Goal: Information Seeking & Learning: Learn about a topic

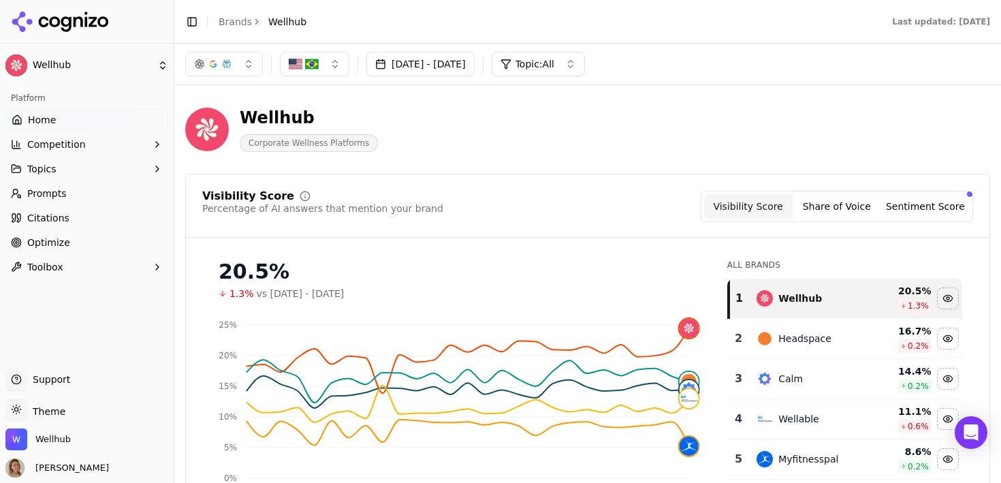
click at [565, 178] on div "Visibility Score Percentage of AI answers that mention your brand Visibility Sc…" at bounding box center [587, 387] width 805 height 427
click at [48, 418] on html "Wellhub Platform Home Competition Topics Prompts Citations Optimize Toolbox Sup…" at bounding box center [500, 241] width 1001 height 483
click at [51, 353] on div "Dark" at bounding box center [49, 360] width 80 height 22
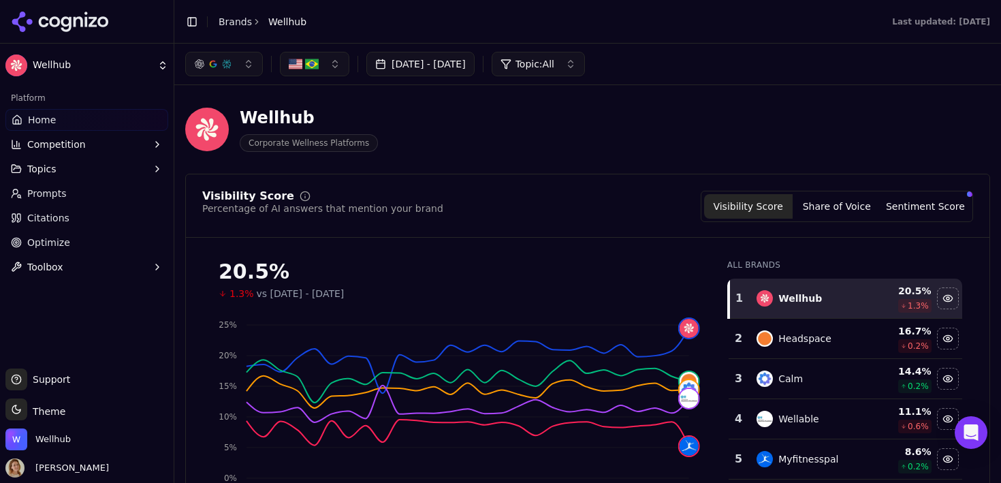
click at [616, 145] on div "Wellhub Corporate Wellness Platforms" at bounding box center [490, 129] width 610 height 45
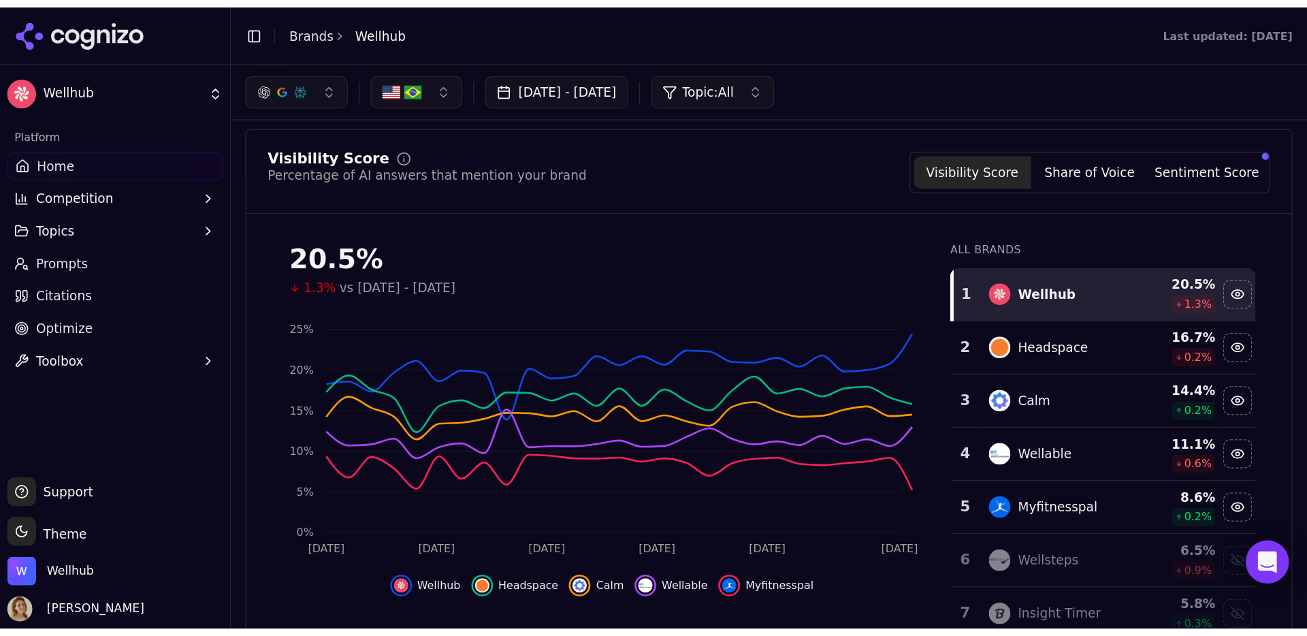
scroll to position [82, 0]
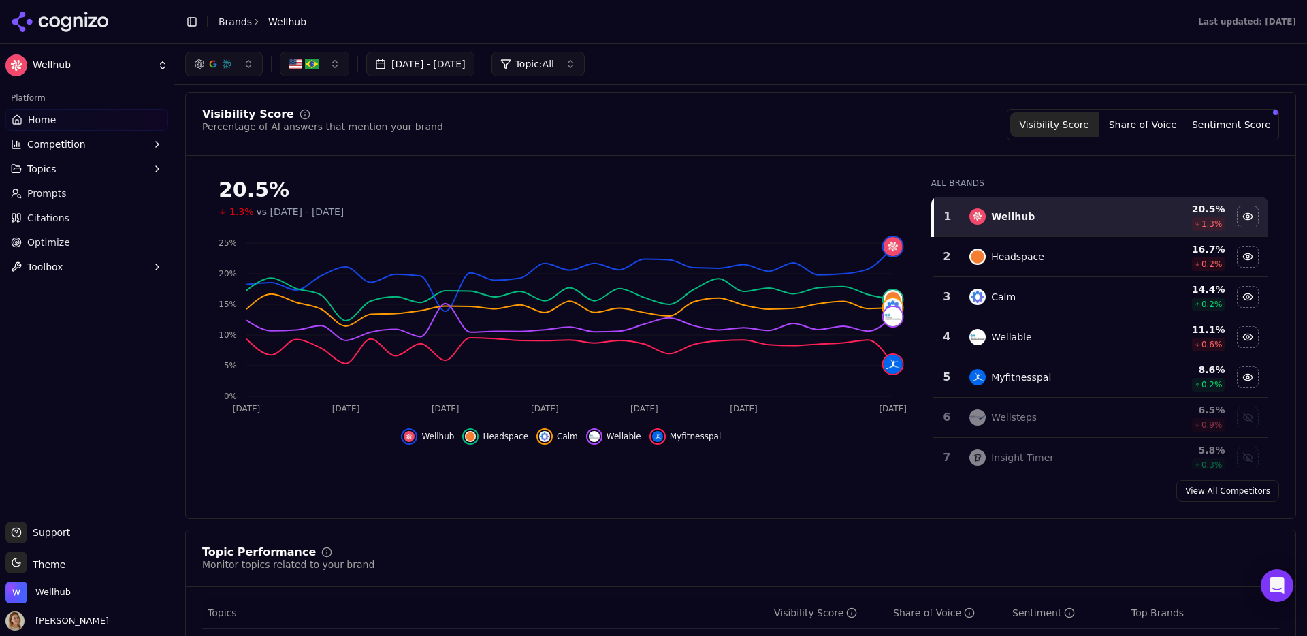
click at [1000, 118] on button "Sentiment Score" at bounding box center [1232, 124] width 89 height 25
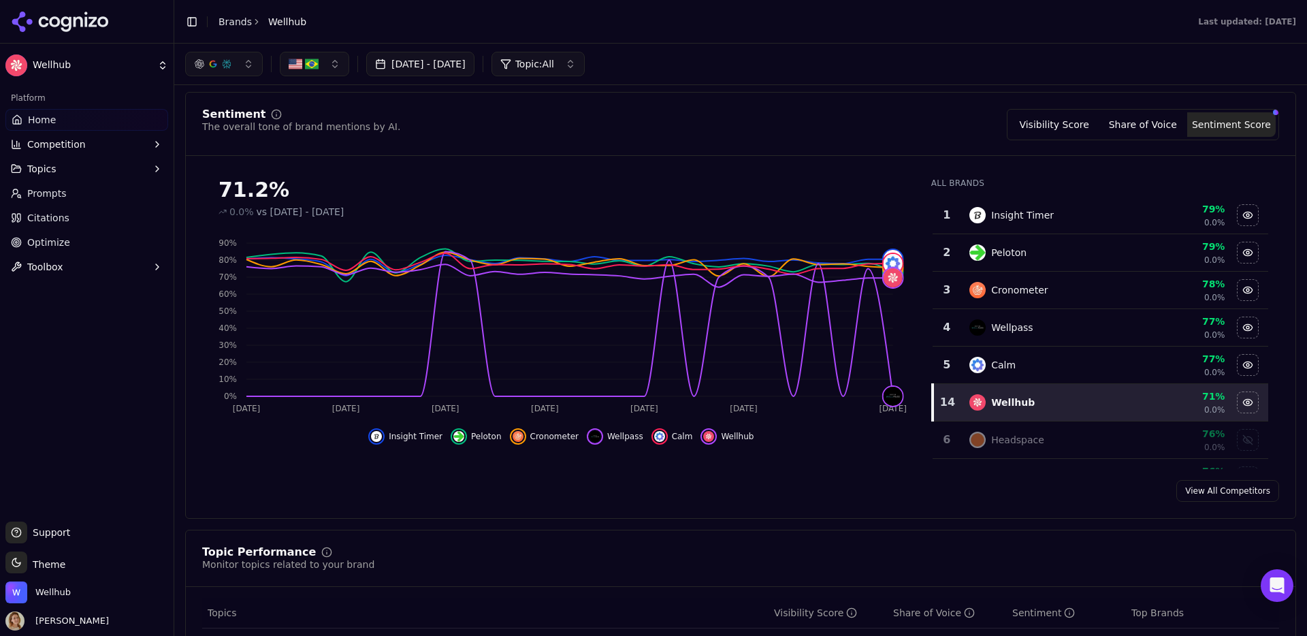
click at [1000, 131] on button "Share of Voice" at bounding box center [1143, 124] width 89 height 25
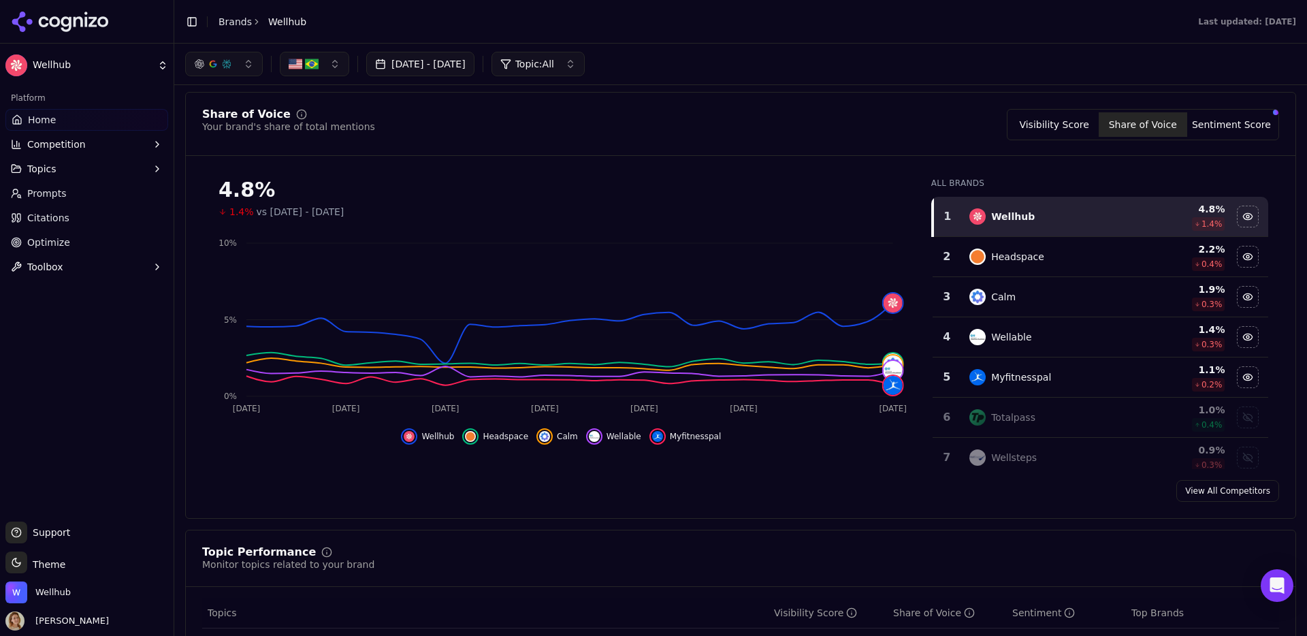
click at [1000, 128] on button "Visibility Score" at bounding box center [1054, 124] width 89 height 25
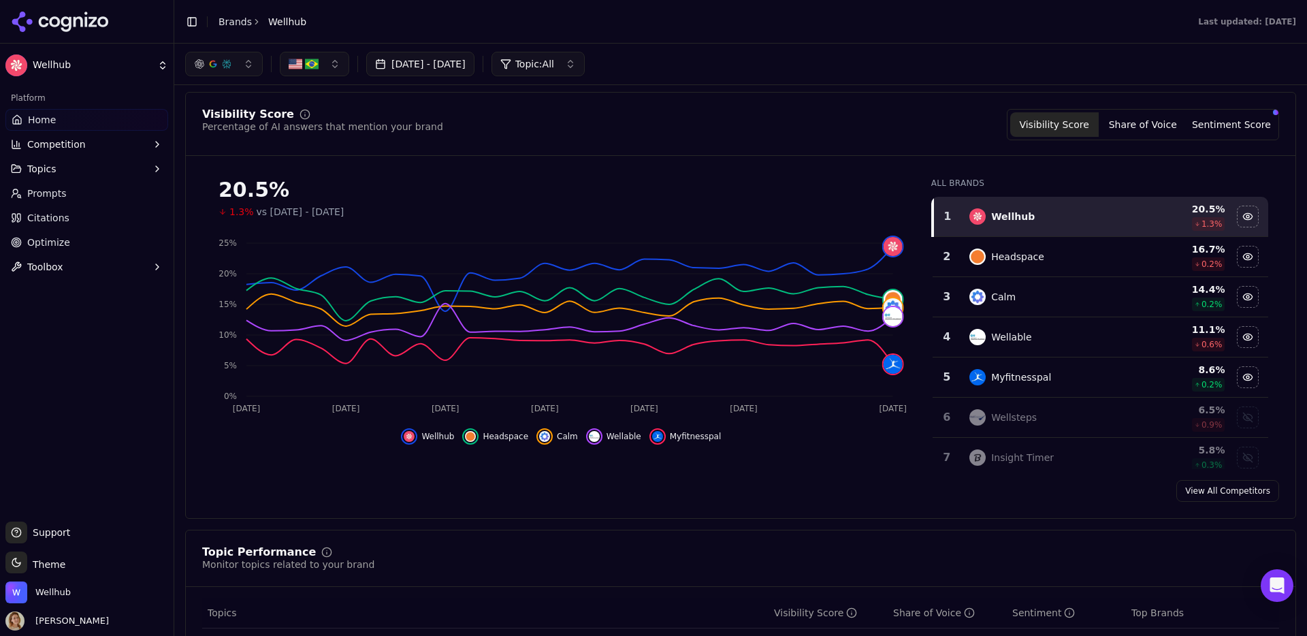
click at [417, 66] on button "[DATE] - [DATE]" at bounding box center [420, 64] width 108 height 25
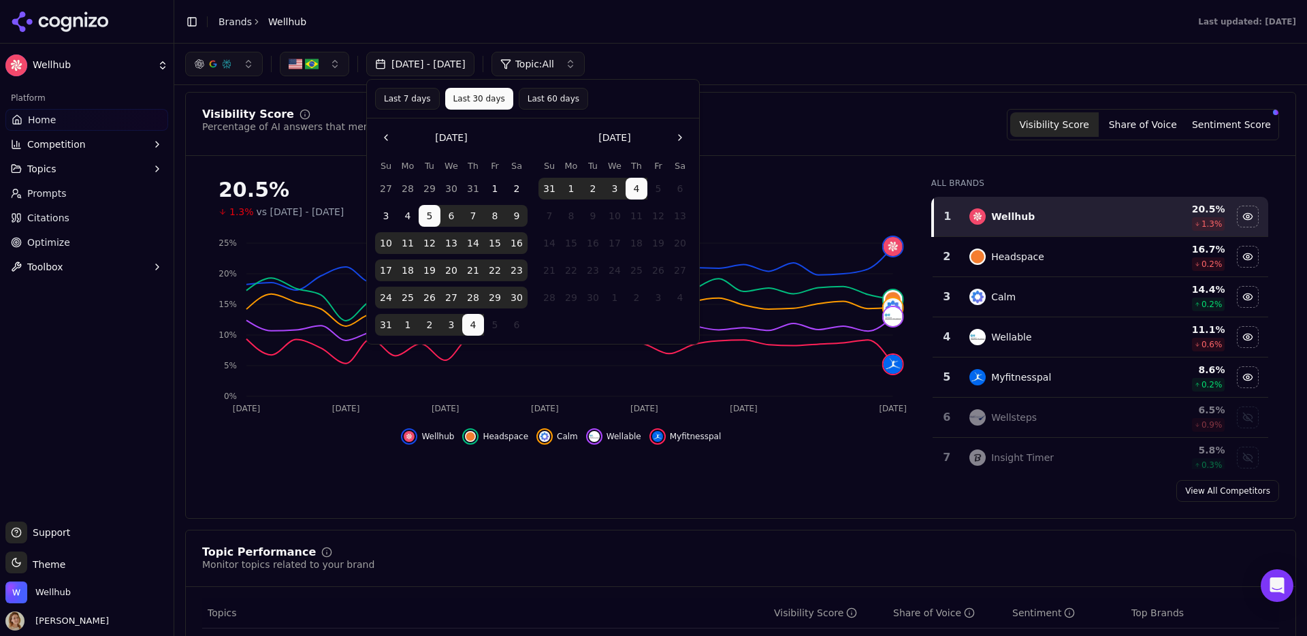
click at [417, 66] on button "[DATE] - [DATE]" at bounding box center [420, 64] width 108 height 25
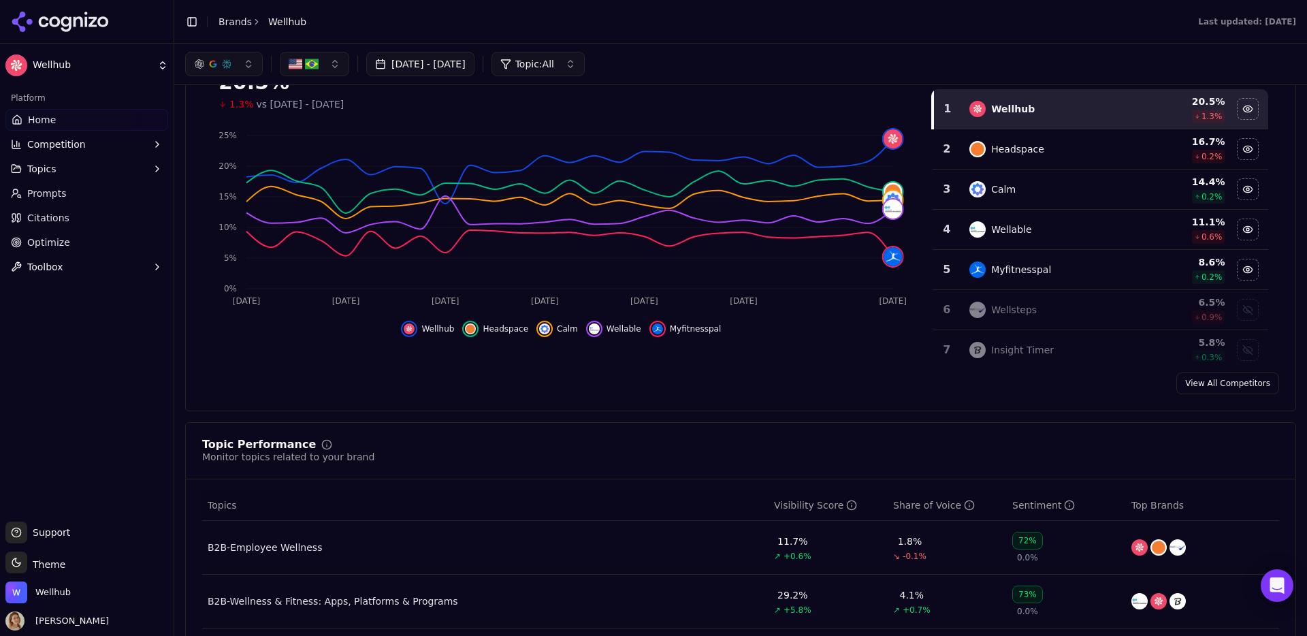
scroll to position [0, 0]
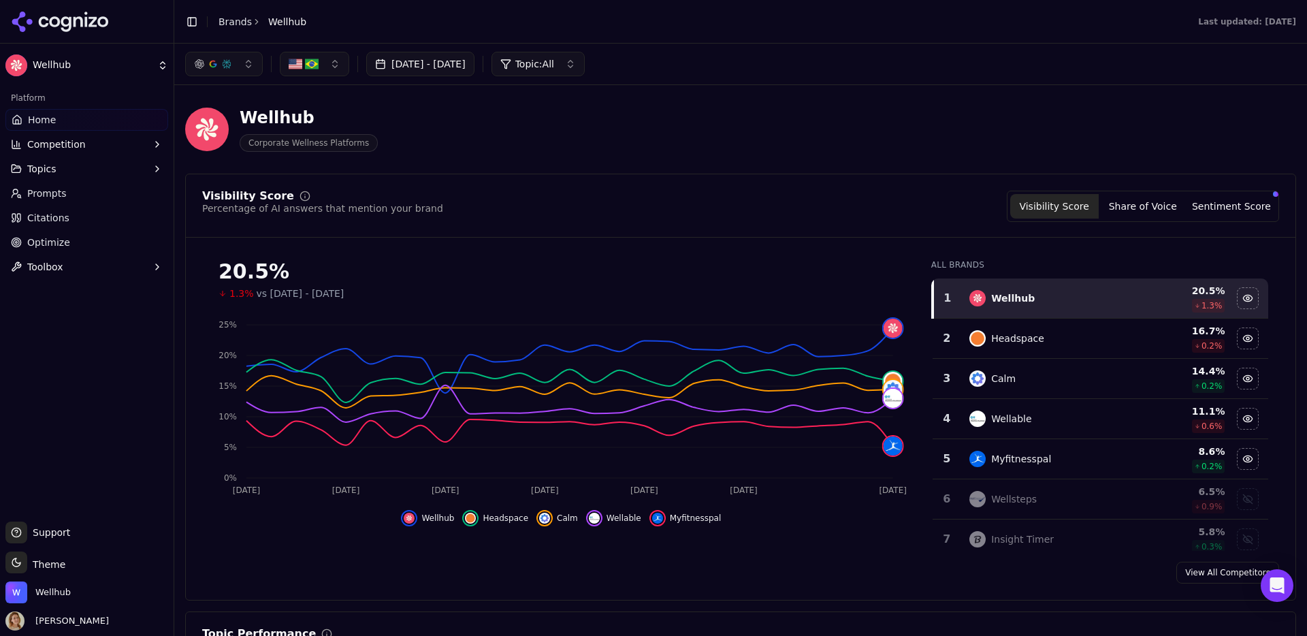
click at [453, 65] on button "[DATE] - [DATE]" at bounding box center [420, 64] width 108 height 25
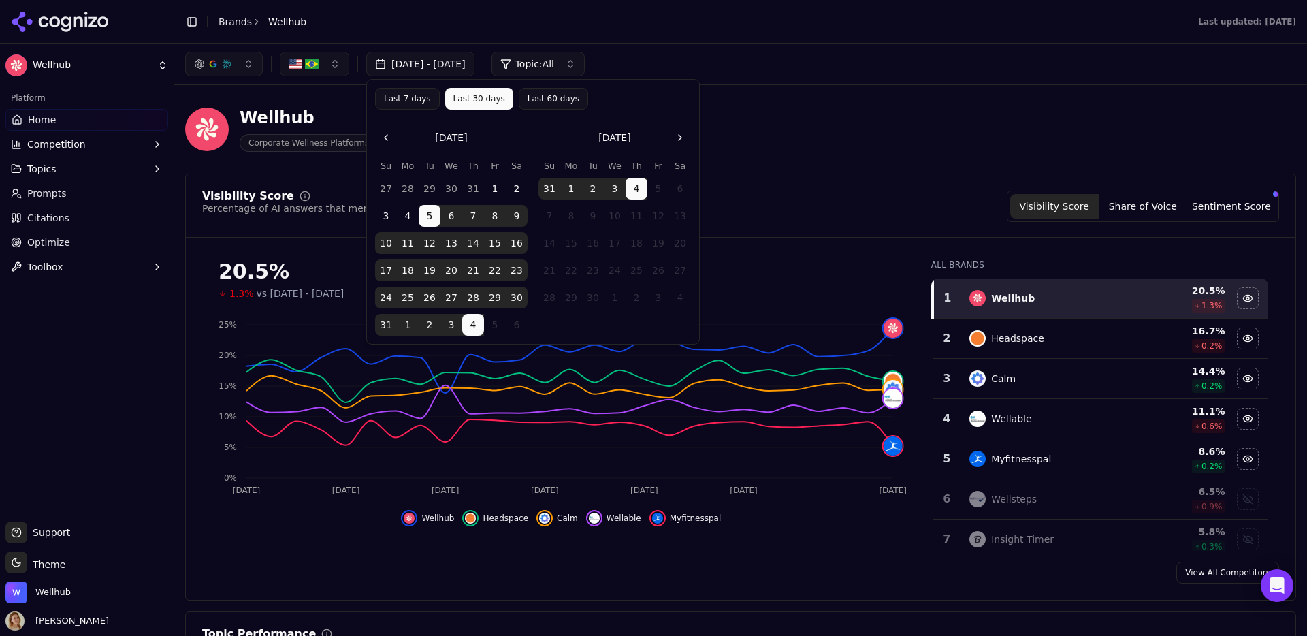
click at [495, 185] on button "1" at bounding box center [495, 189] width 22 height 22
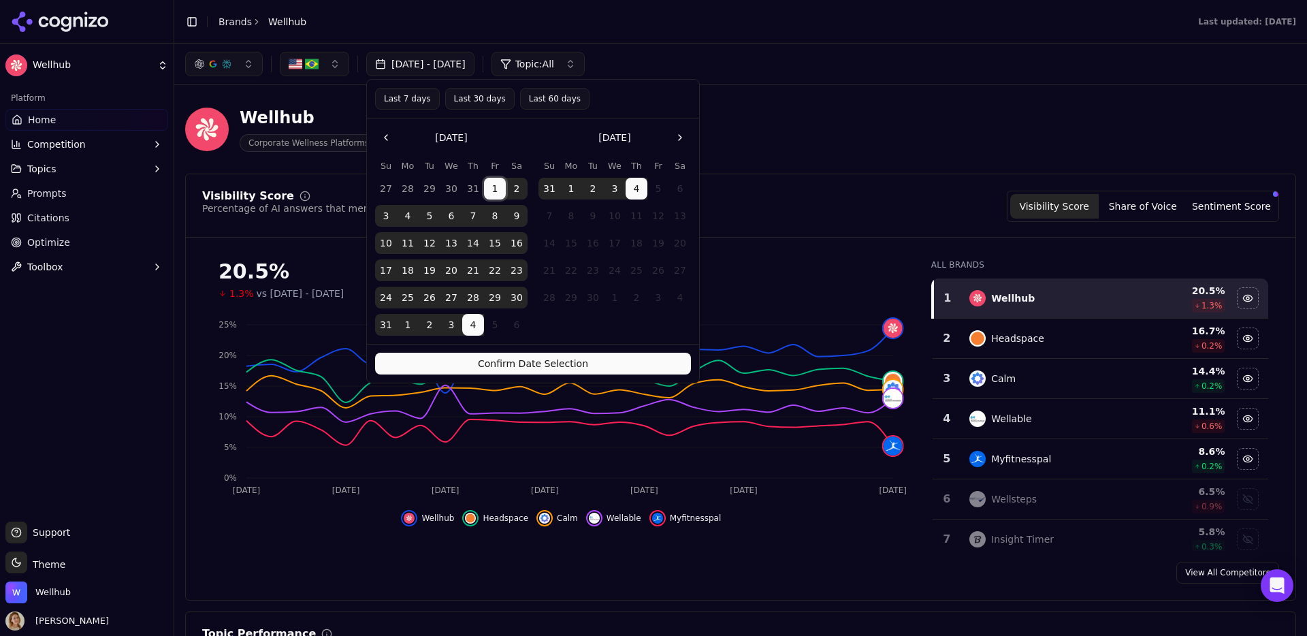
click at [472, 328] on button "4" at bounding box center [473, 325] width 22 height 22
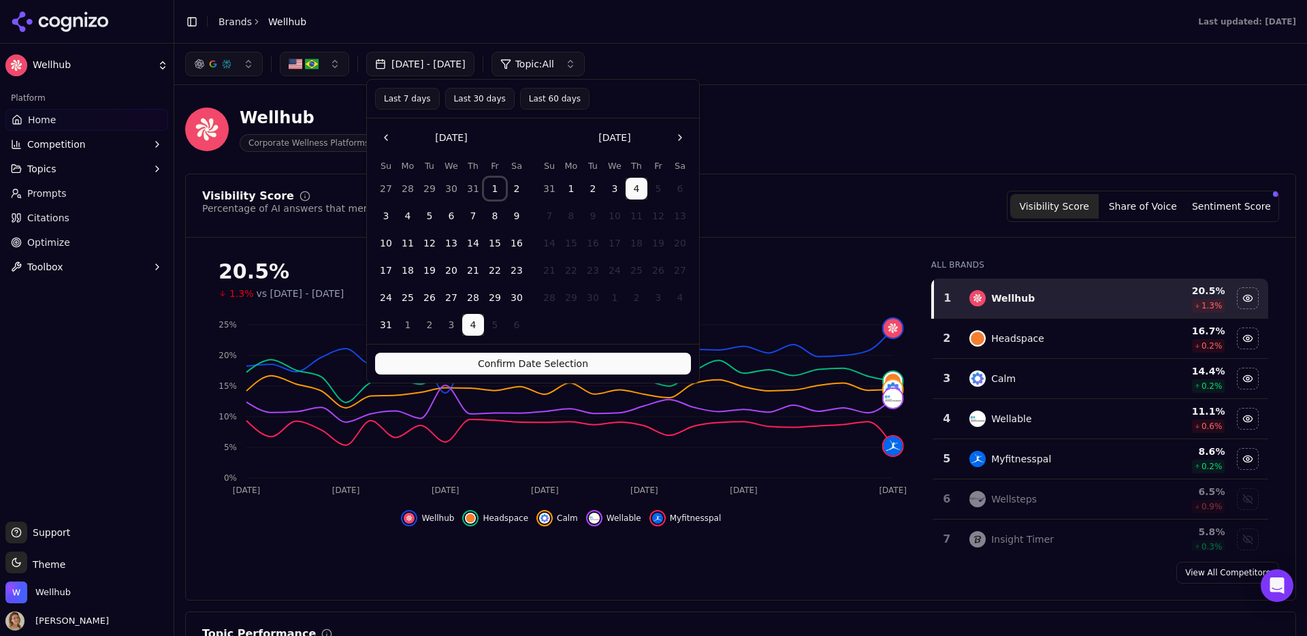
drag, startPoint x: 497, startPoint y: 188, endPoint x: 491, endPoint y: 322, distance: 134.3
click at [491, 322] on tbody "27 28 29 30 31 1 2 3 4 5 6 7 8 9 10 11 12 13 14 15 16 17 18 19 20 21 22 23 24 2…" at bounding box center [451, 253] width 153 height 163
click at [500, 180] on button "1" at bounding box center [495, 189] width 22 height 22
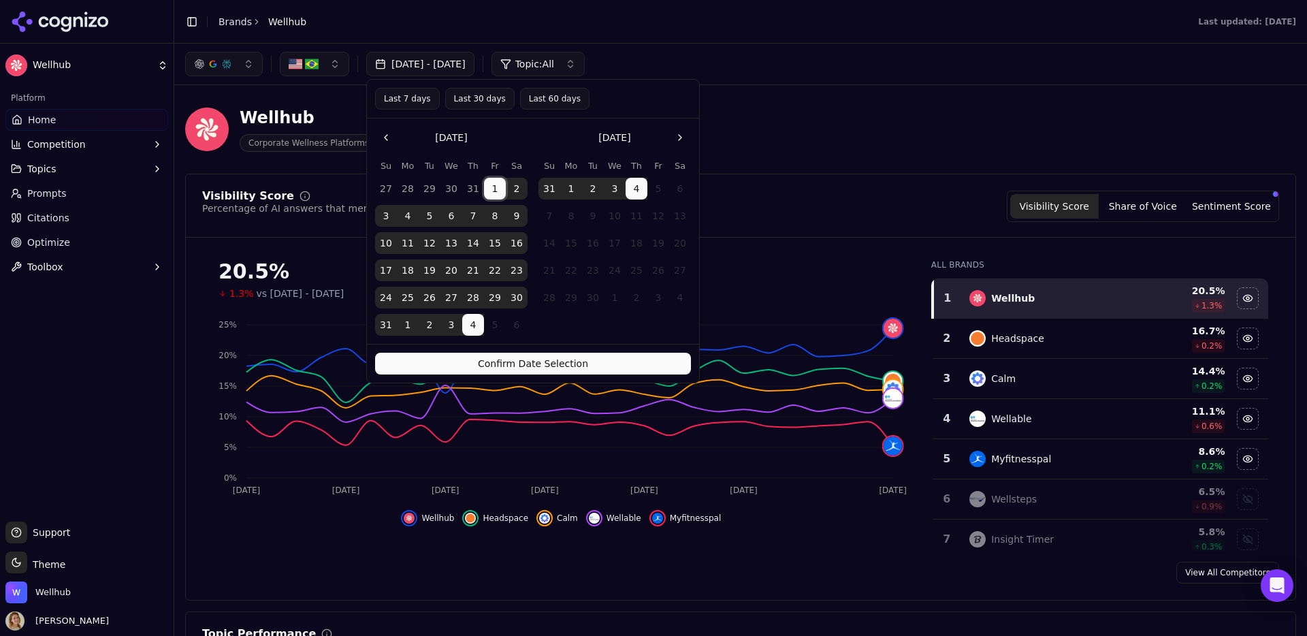
click at [500, 180] on button "1" at bounding box center [495, 189] width 22 height 22
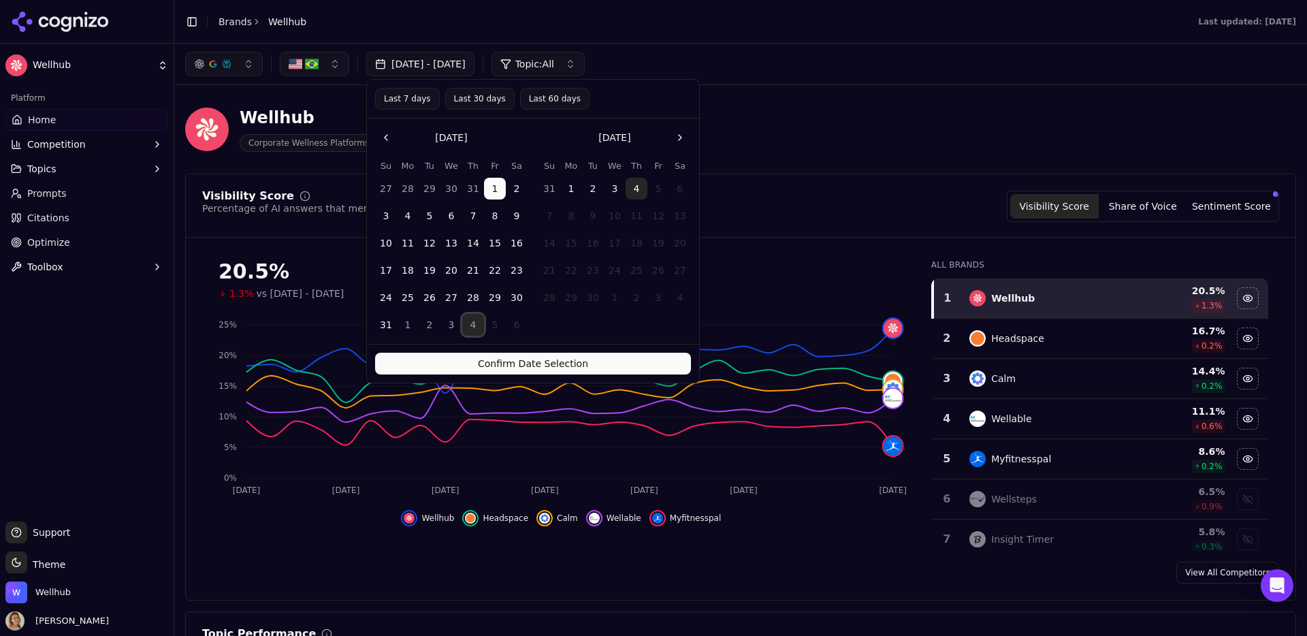
click at [474, 319] on button "4" at bounding box center [473, 325] width 22 height 22
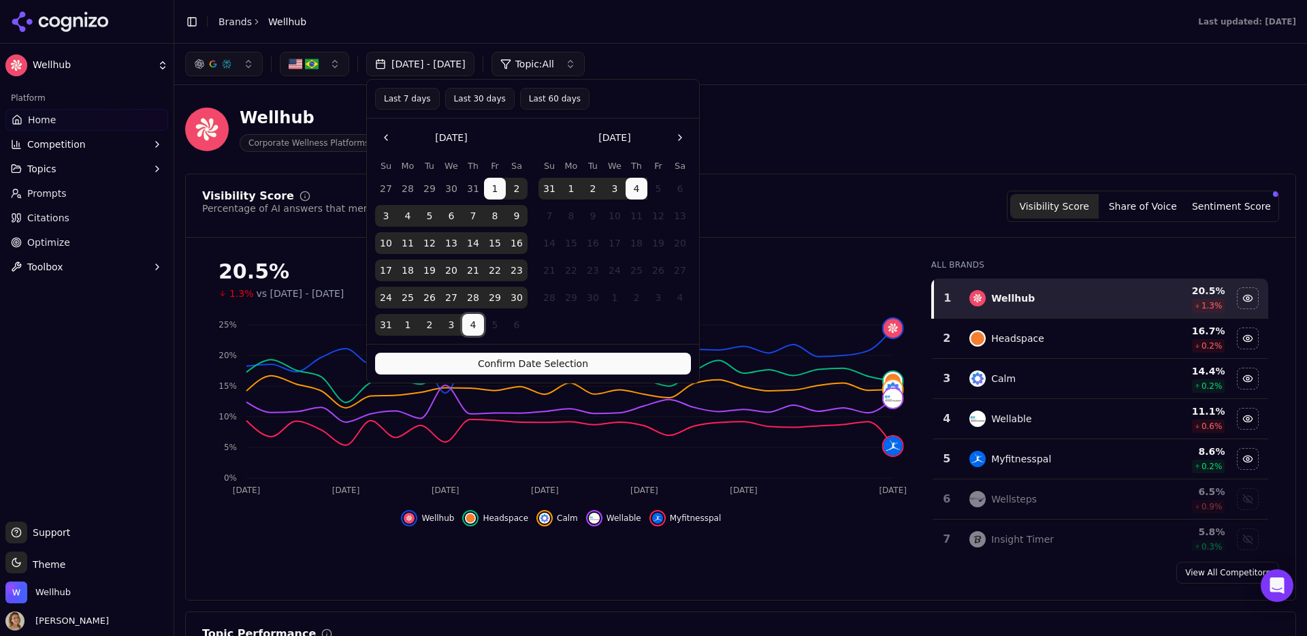
click at [498, 186] on button "1" at bounding box center [495, 189] width 22 height 22
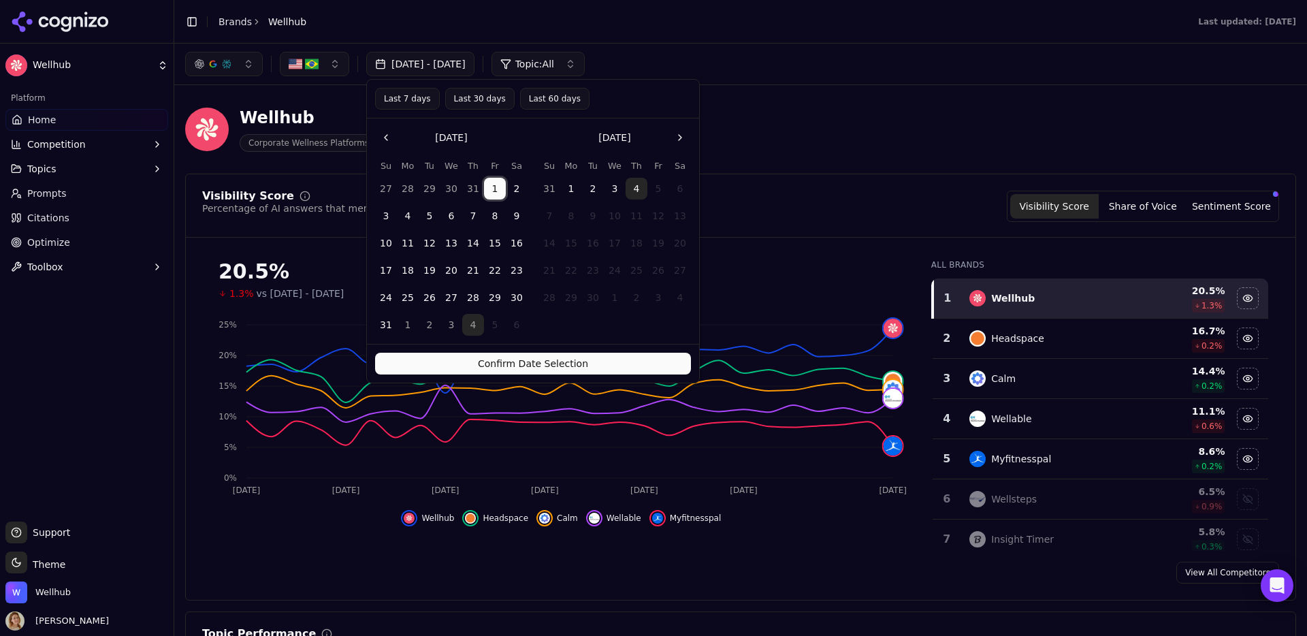
click at [498, 186] on button "1" at bounding box center [495, 189] width 22 height 22
click at [388, 321] on button "31" at bounding box center [386, 325] width 22 height 22
click at [498, 192] on button "1" at bounding box center [495, 189] width 22 height 22
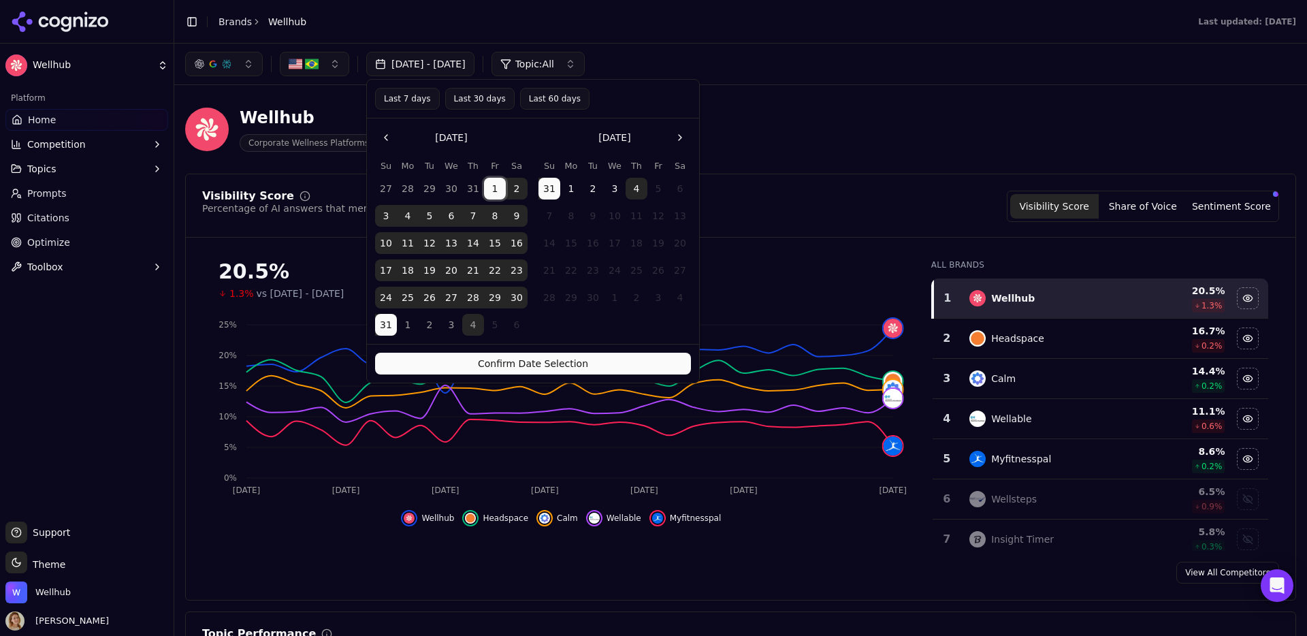
click at [498, 192] on button "1" at bounding box center [495, 189] width 22 height 22
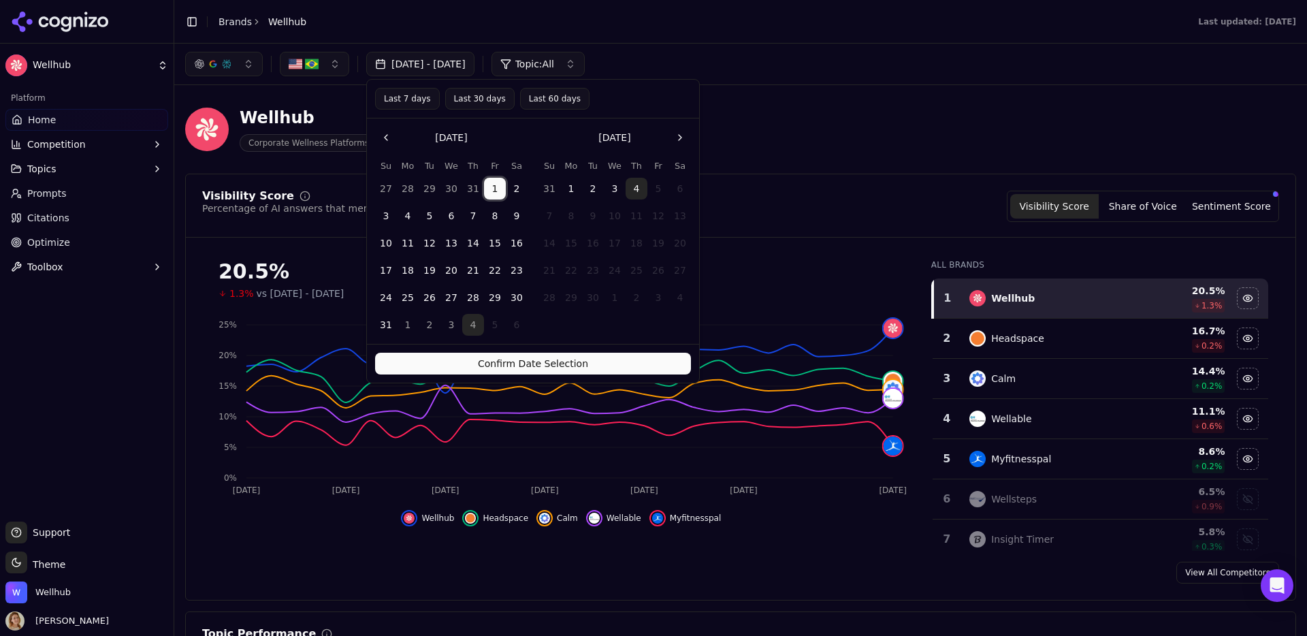
click at [386, 321] on button "31" at bounding box center [386, 325] width 22 height 22
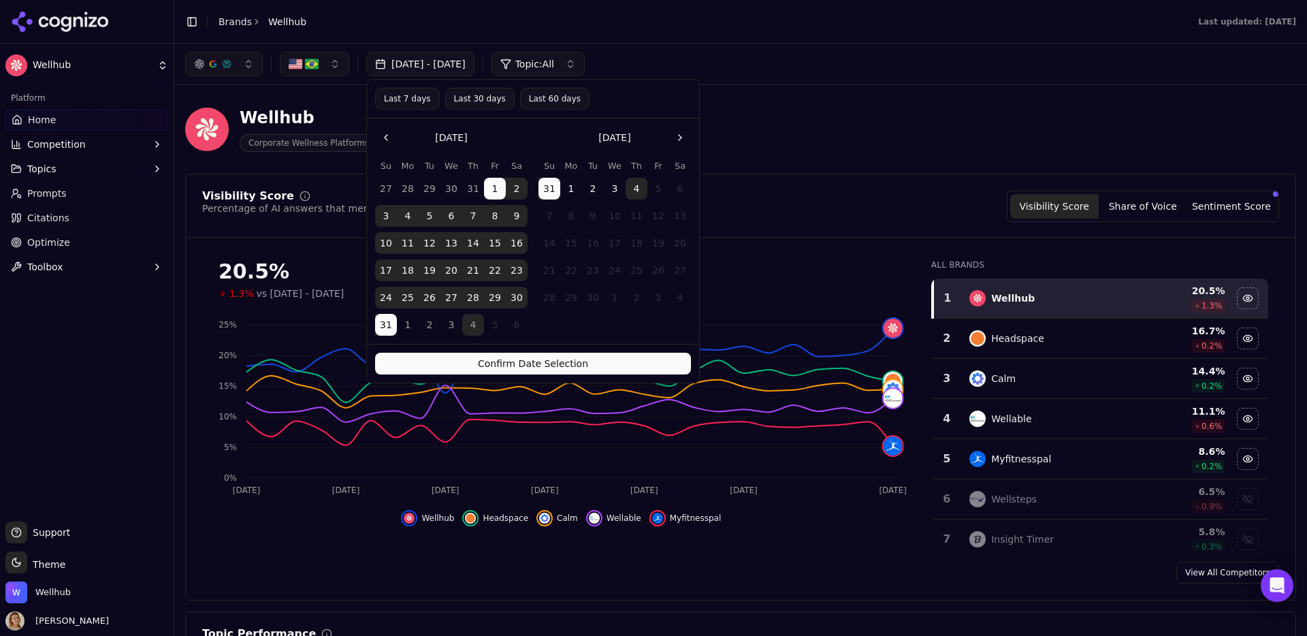
click at [441, 363] on button "Confirm Date Selection" at bounding box center [533, 364] width 316 height 22
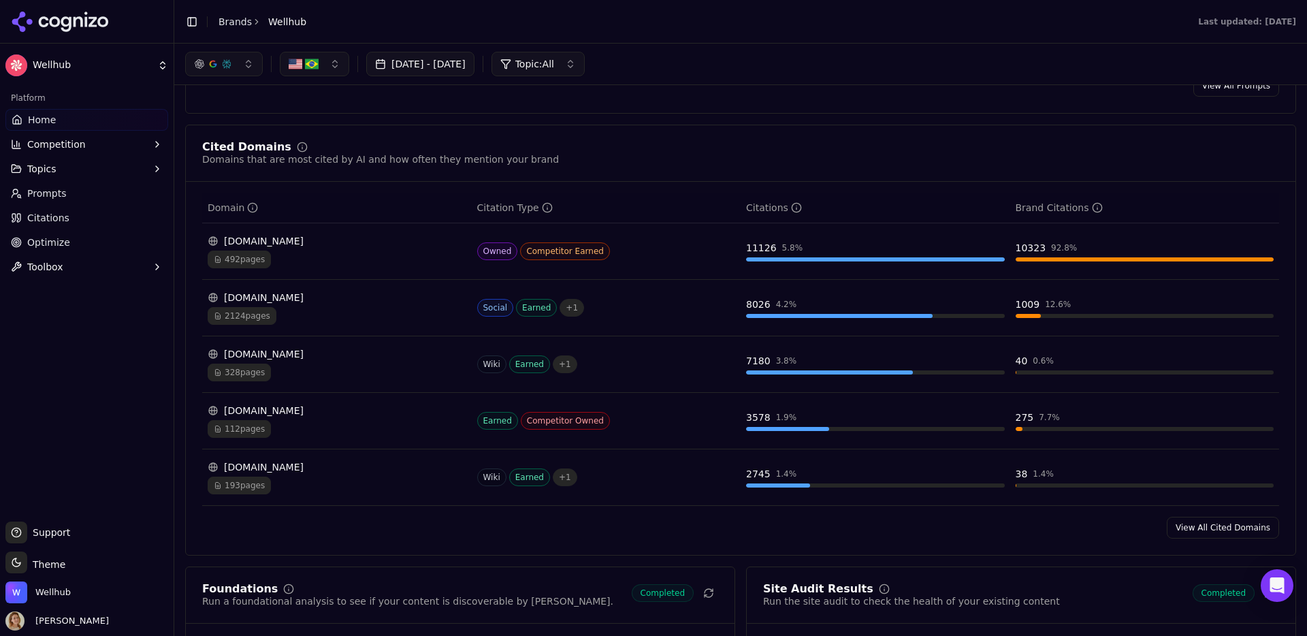
scroll to position [1311, 0]
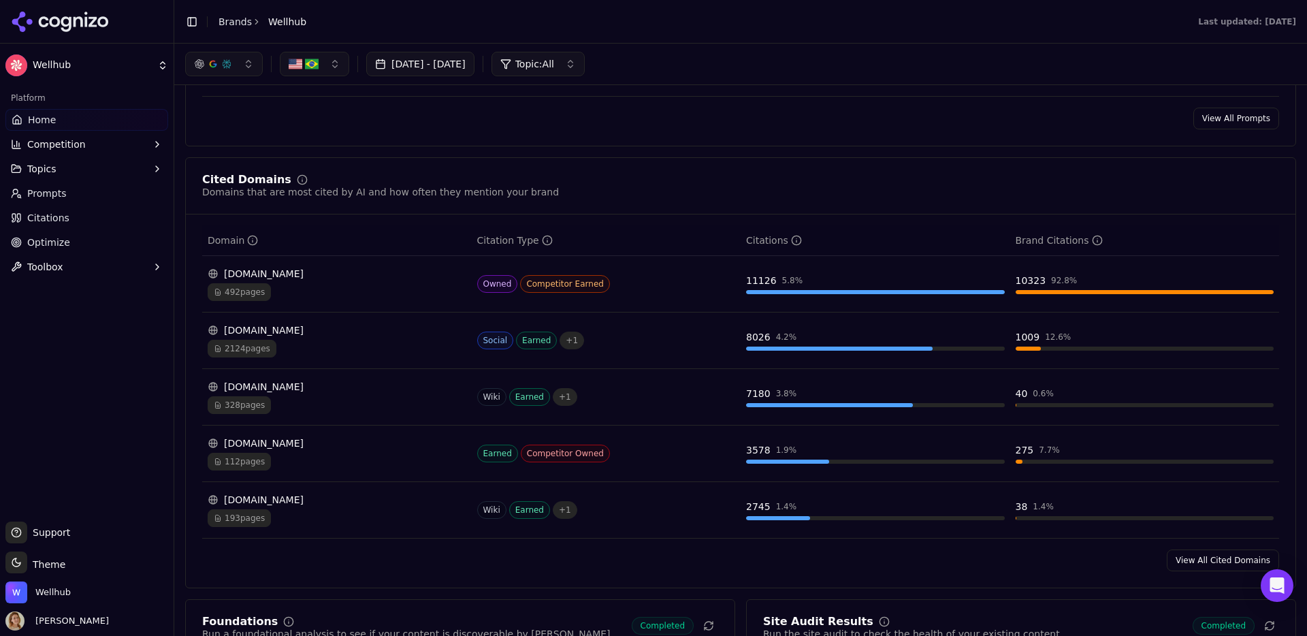
click at [325, 67] on button "button" at bounding box center [314, 64] width 69 height 25
click at [332, 116] on span "[GEOGRAPHIC_DATA]" at bounding box center [355, 118] width 100 height 14
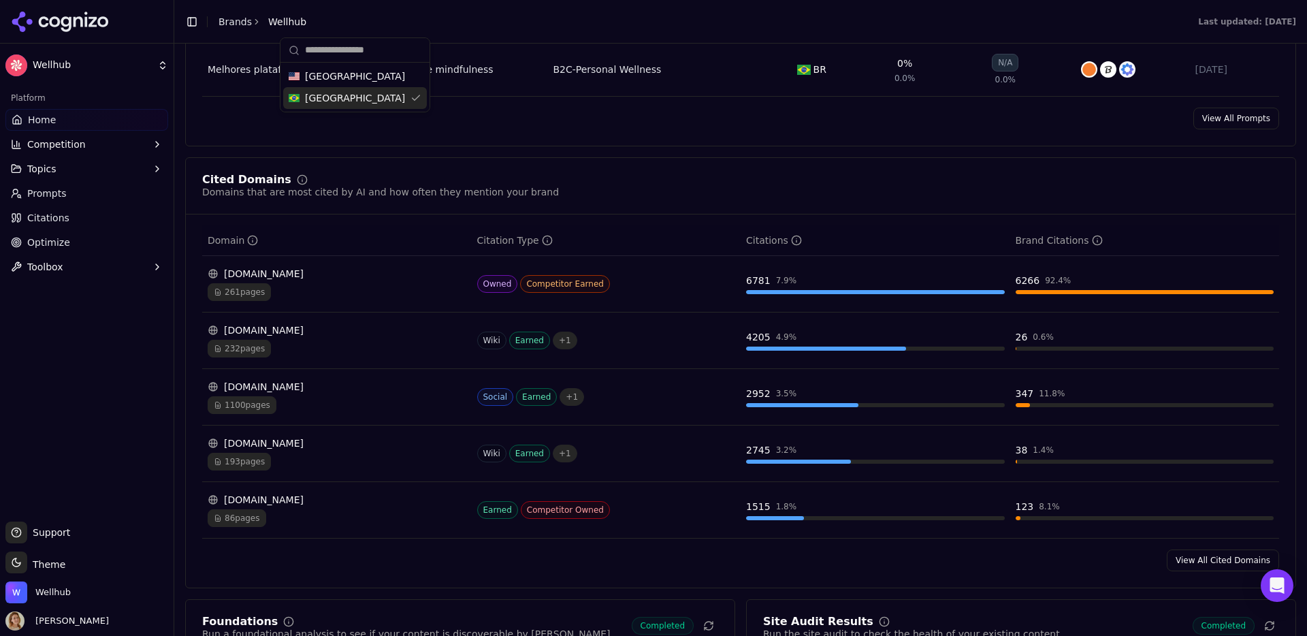
click at [507, 168] on div "Cited Domains Domains that are most cited by AI and how often they mention your…" at bounding box center [740, 372] width 1111 height 431
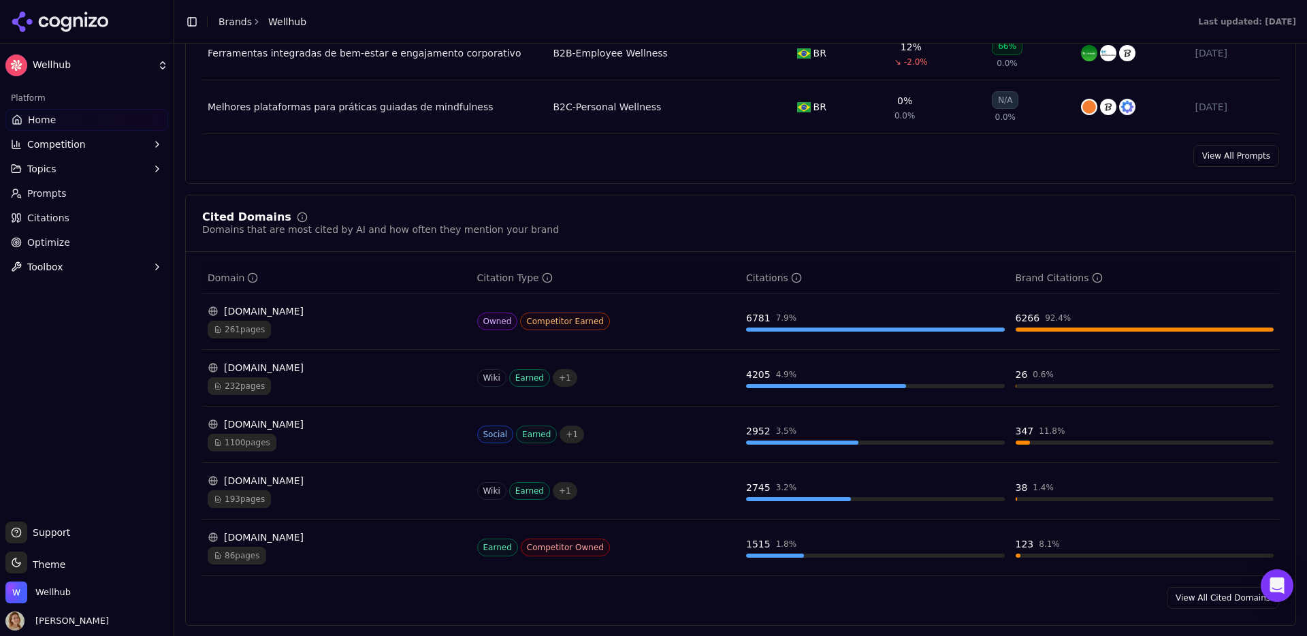
scroll to position [1278, 0]
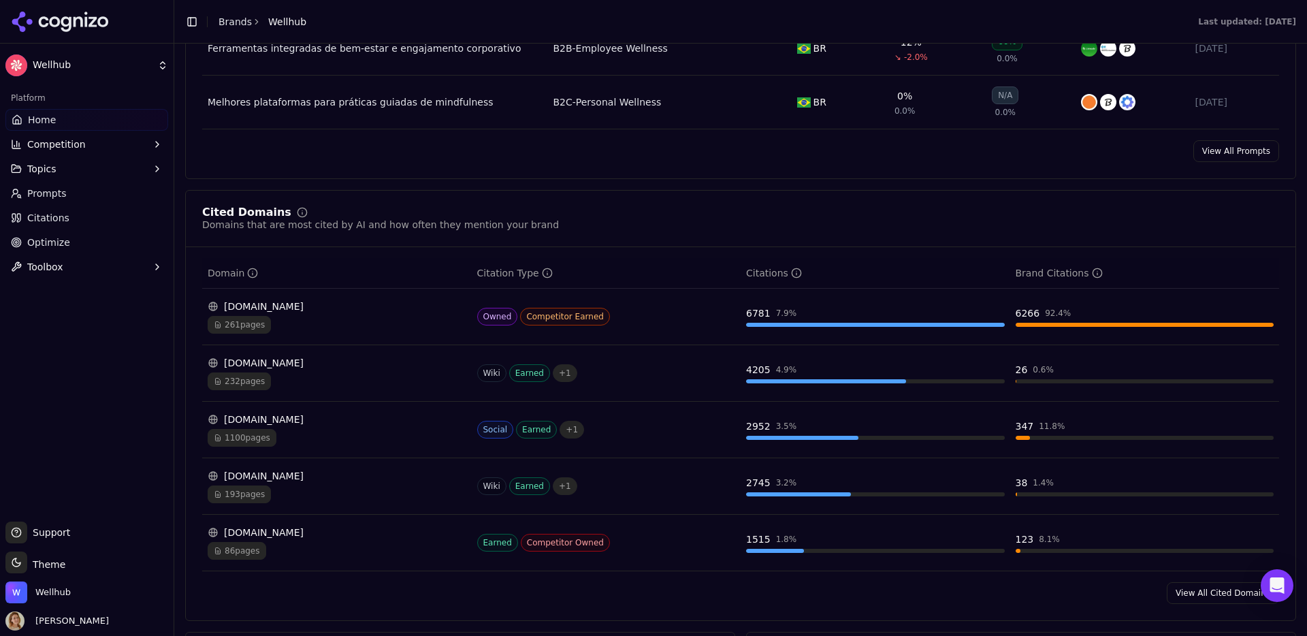
click at [1000, 278] on icon "Data table" at bounding box center [1097, 273] width 11 height 11
drag, startPoint x: 1000, startPoint y: 257, endPoint x: 1185, endPoint y: 257, distance: 184.5
click at [1000, 257] on div "Citations mentioning your brand and percentage Citations mentioning your brand …" at bounding box center [1100, 258] width 216 height 19
copy div "Citations mentioning your brand and percentage"
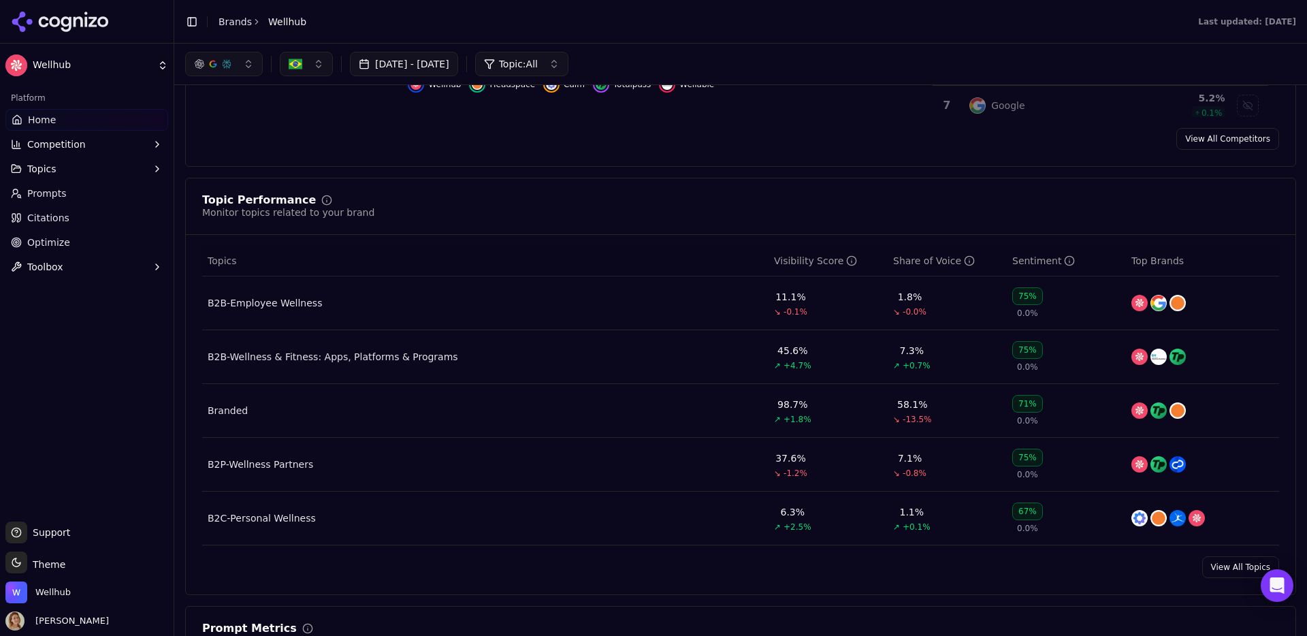
scroll to position [0, 0]
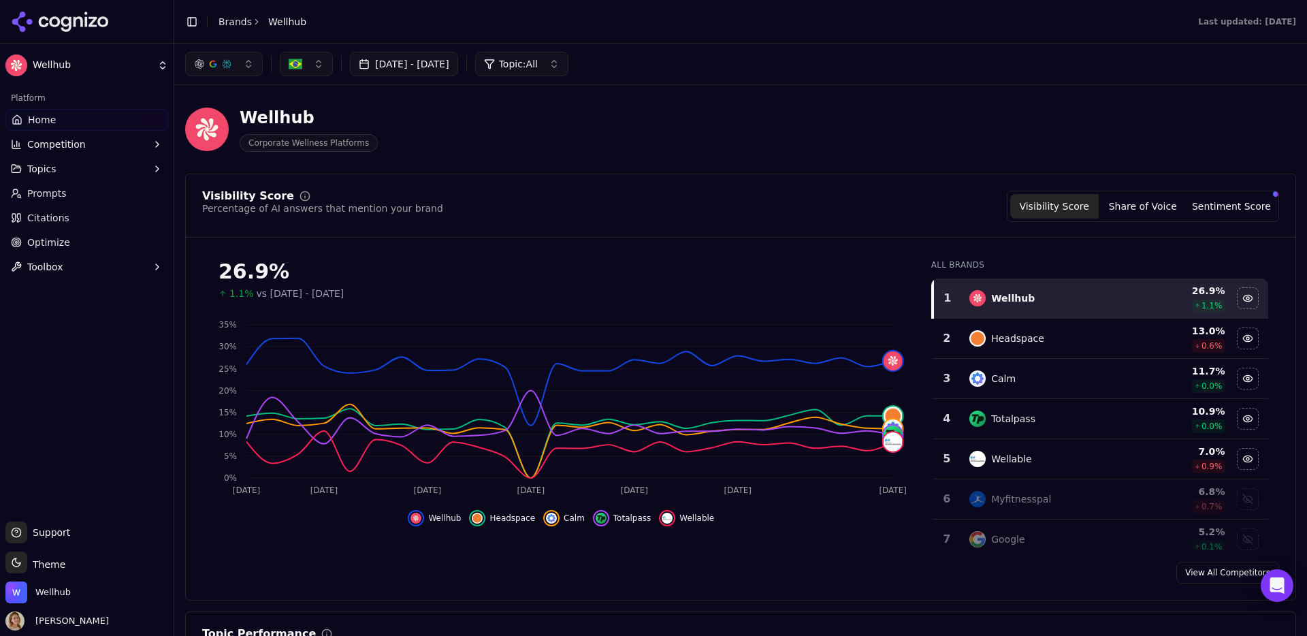
click at [424, 69] on button "[DATE] - [DATE]" at bounding box center [404, 64] width 108 height 25
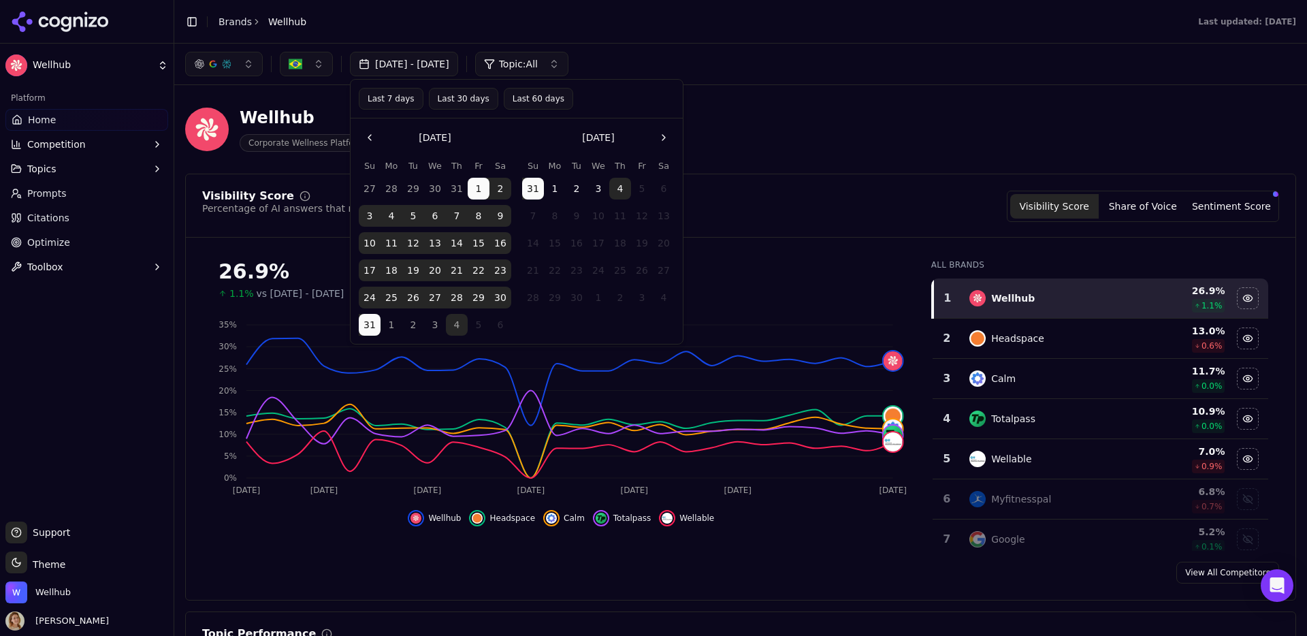
click at [374, 138] on button "Go to the Previous Month" at bounding box center [370, 138] width 22 height 22
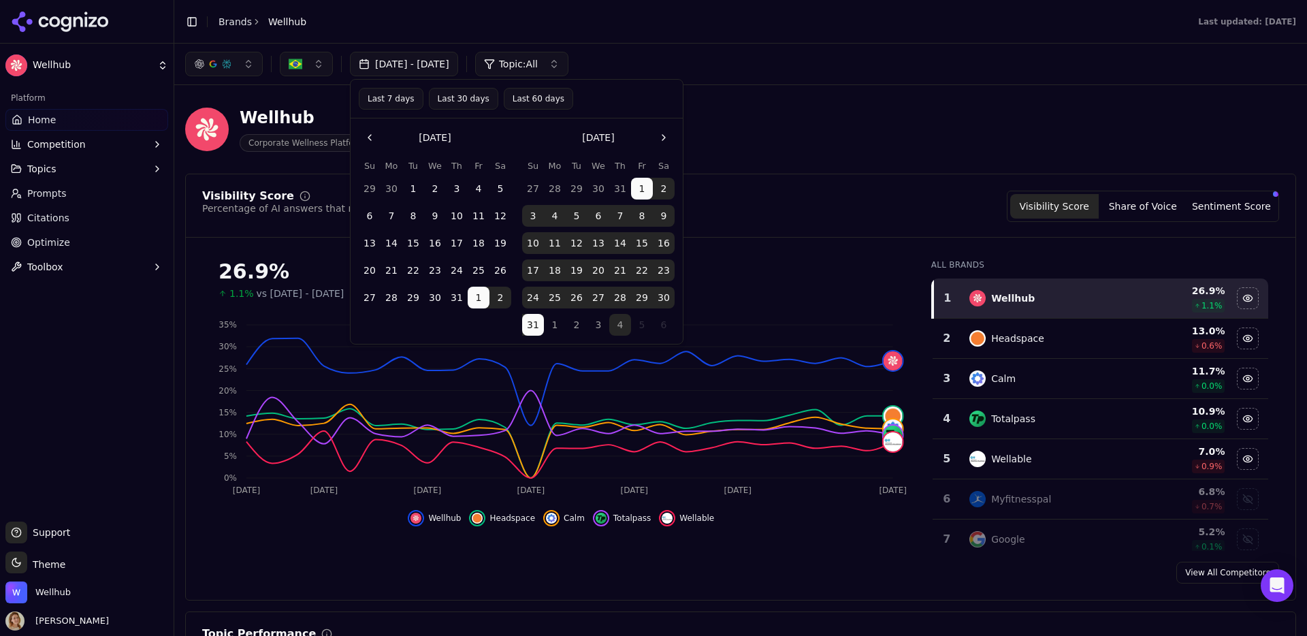
click at [370, 141] on button "Go to the Previous Month" at bounding box center [370, 138] width 22 height 22
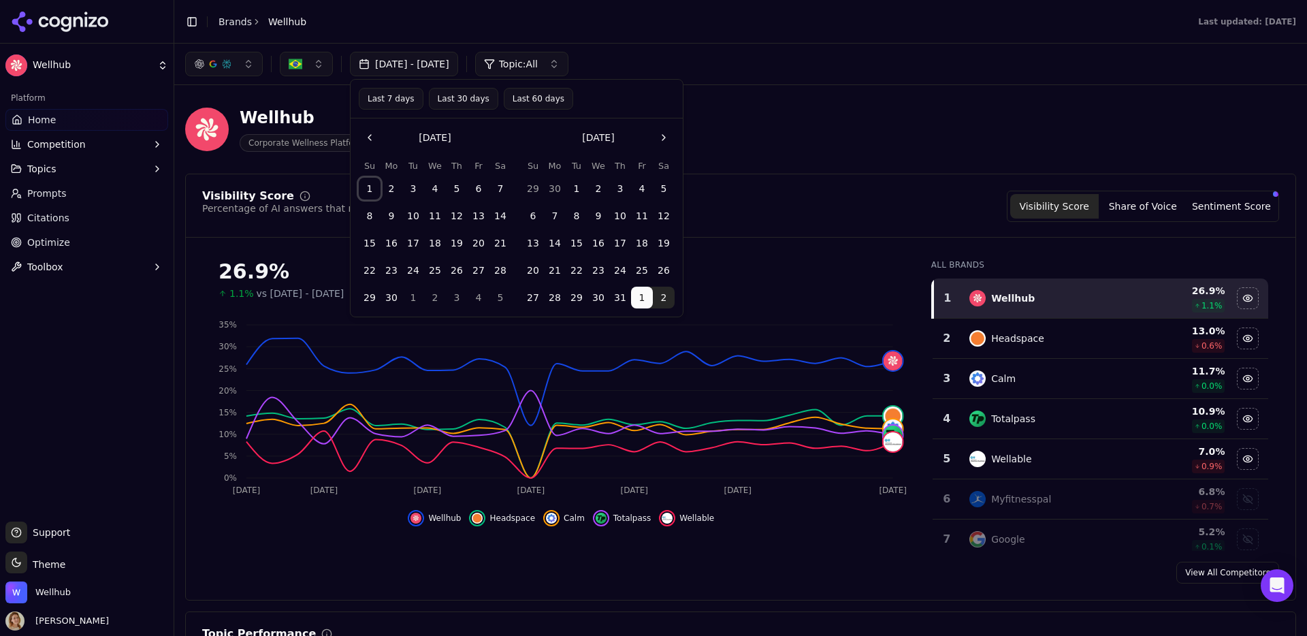
click at [372, 184] on button "1" at bounding box center [370, 189] width 22 height 22
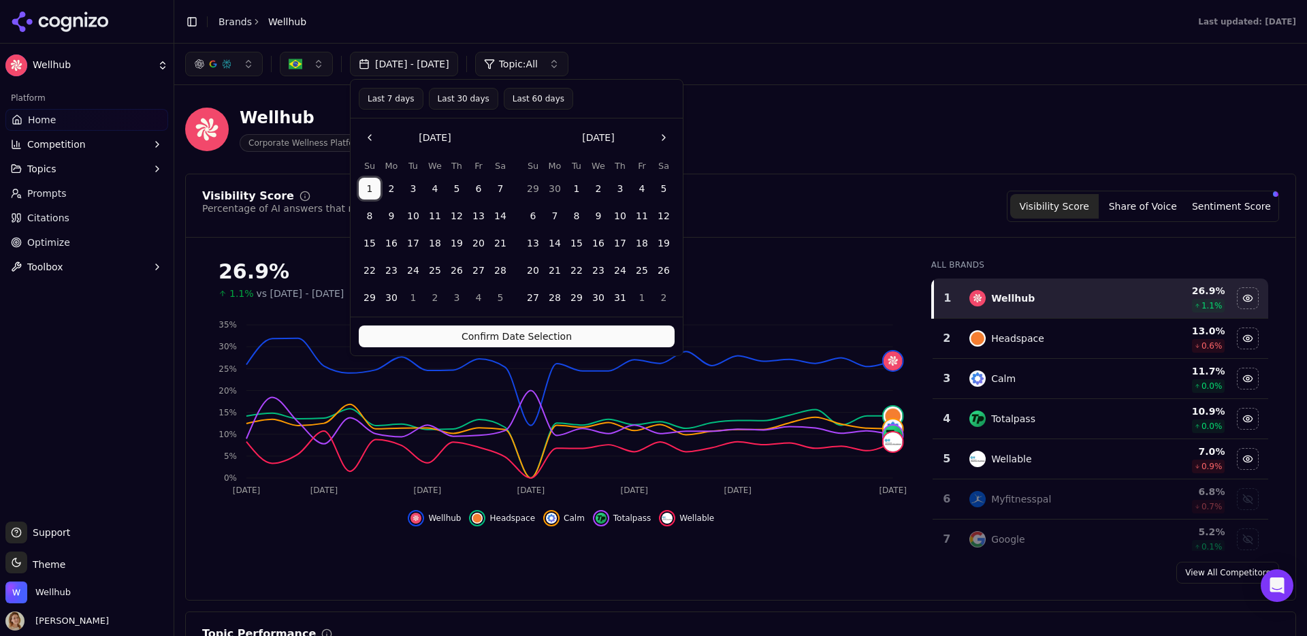
click at [665, 140] on button "Go to the Next Month" at bounding box center [664, 138] width 22 height 22
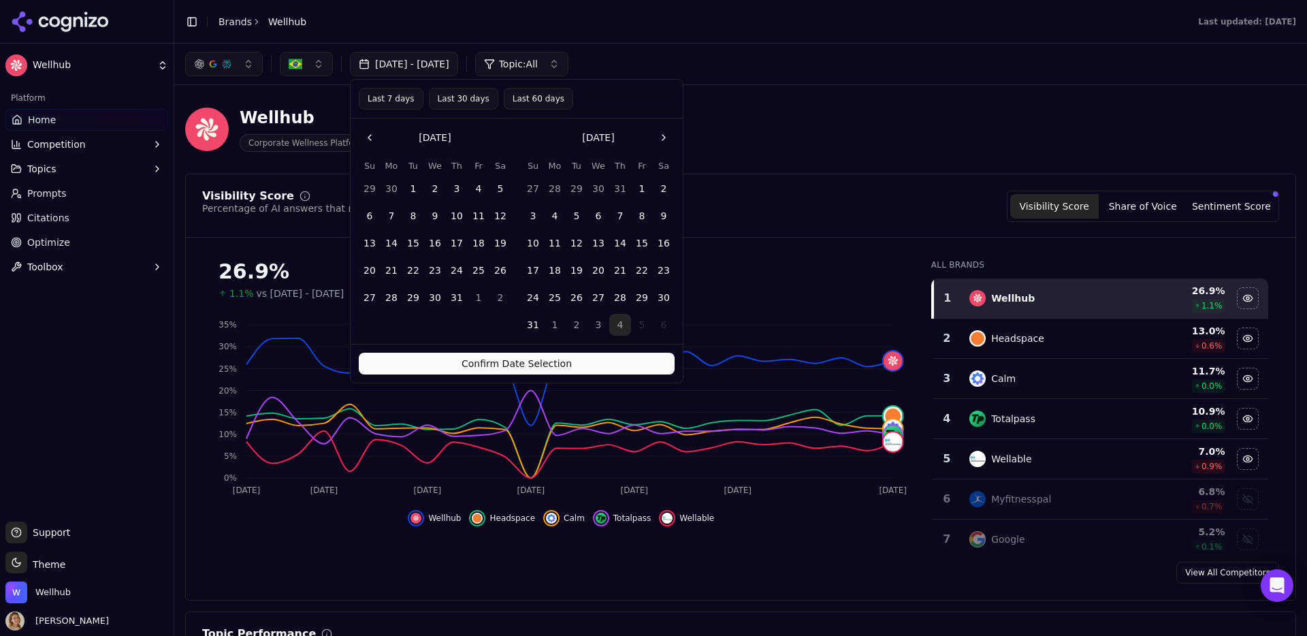
click at [531, 325] on button "31" at bounding box center [533, 325] width 22 height 22
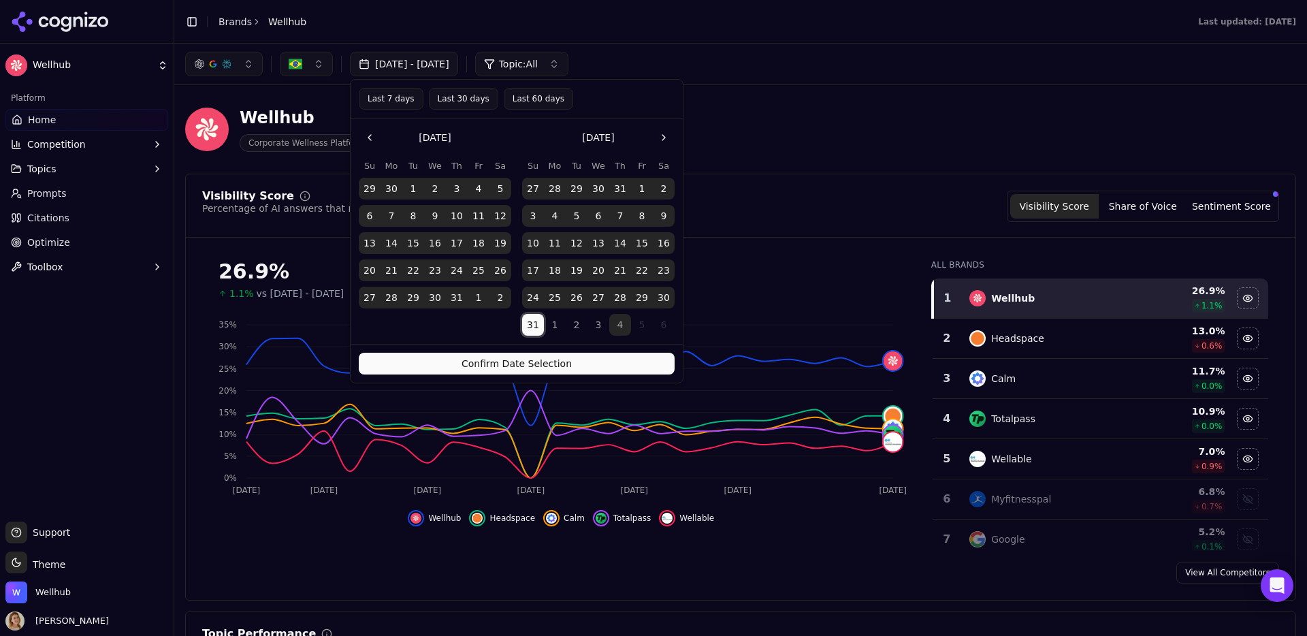
click at [531, 325] on button "31" at bounding box center [533, 325] width 22 height 22
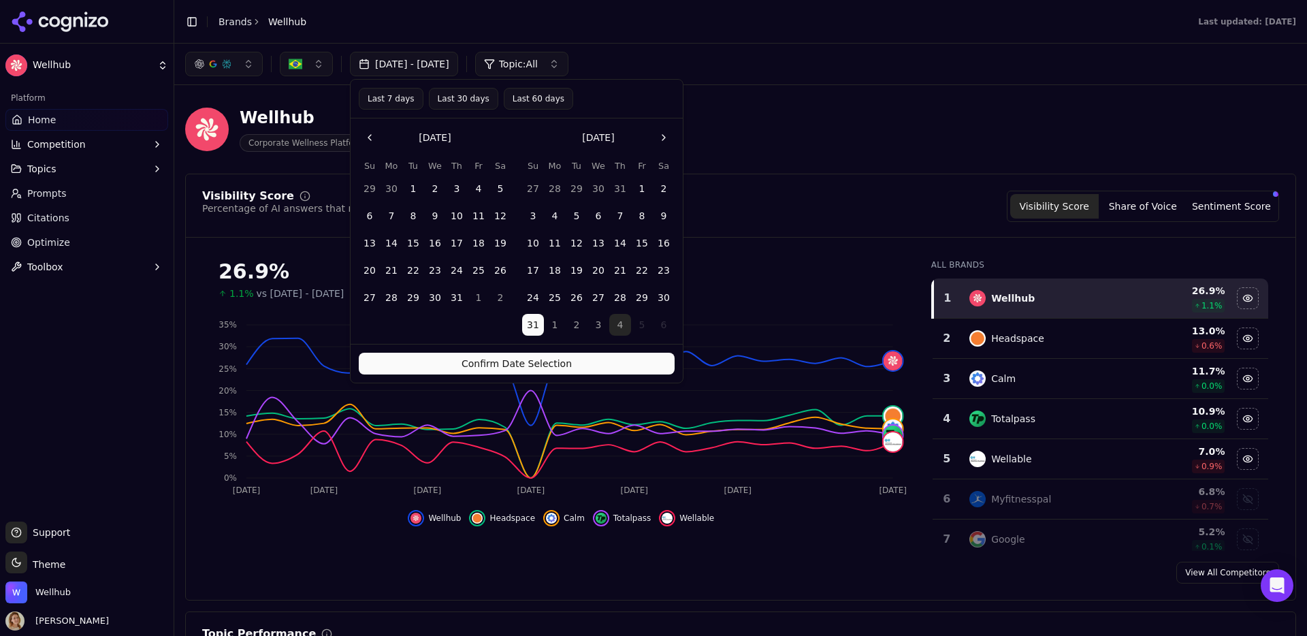
click at [526, 358] on button "Confirm Date Selection" at bounding box center [517, 364] width 316 height 22
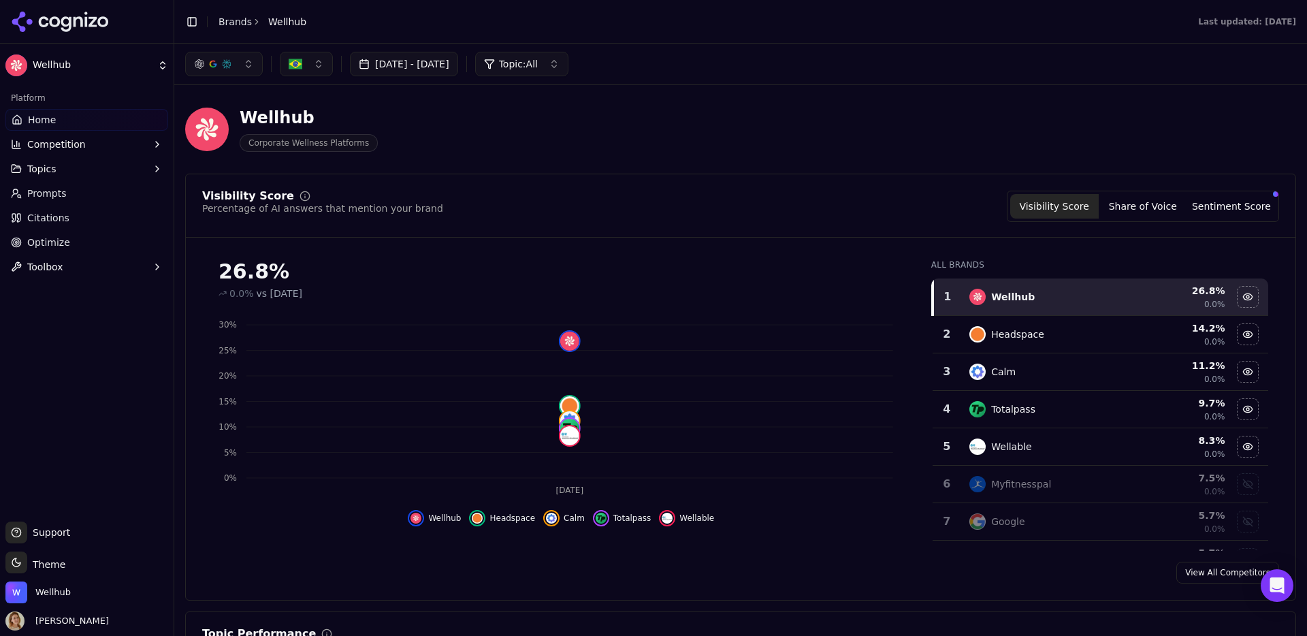
click at [458, 63] on button "[DATE] - [DATE]" at bounding box center [404, 64] width 108 height 25
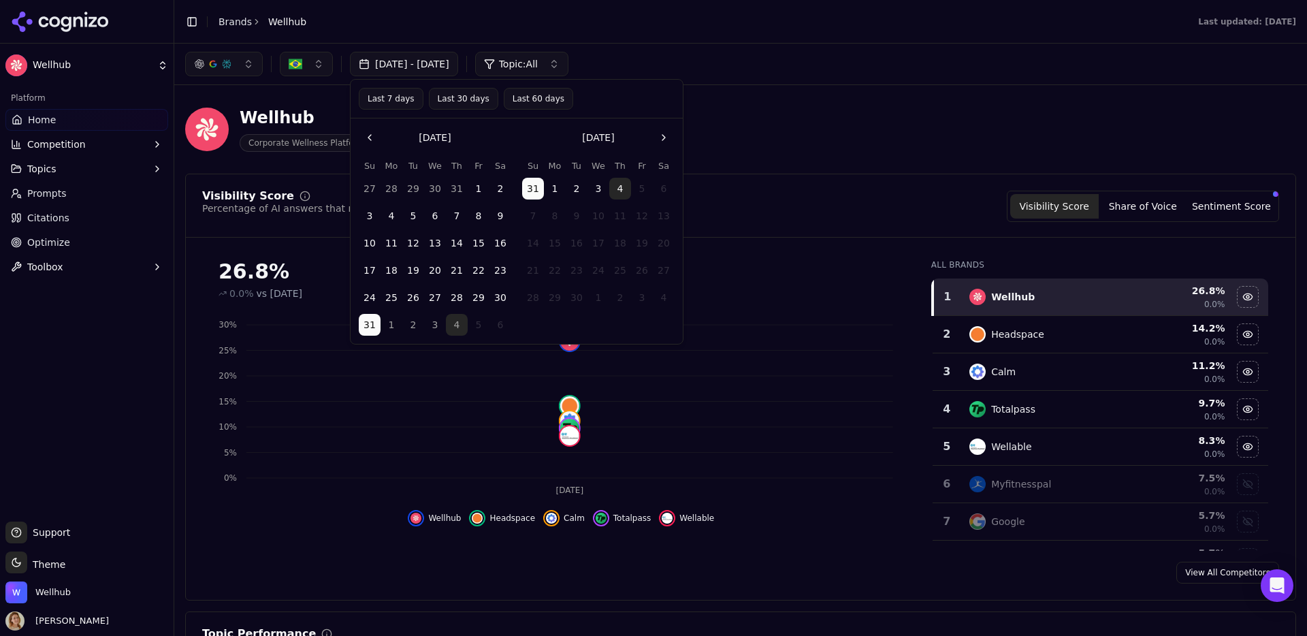
click at [372, 130] on button "Go to the Previous Month" at bounding box center [370, 138] width 22 height 22
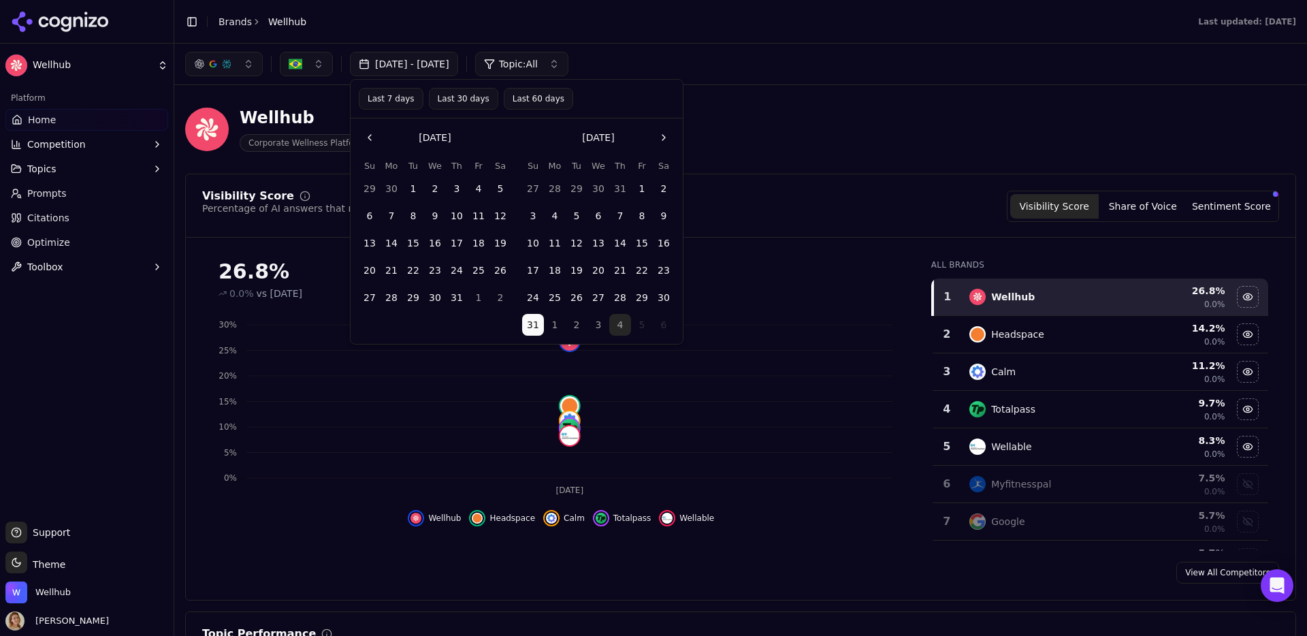
click at [413, 189] on button "1" at bounding box center [413, 189] width 22 height 22
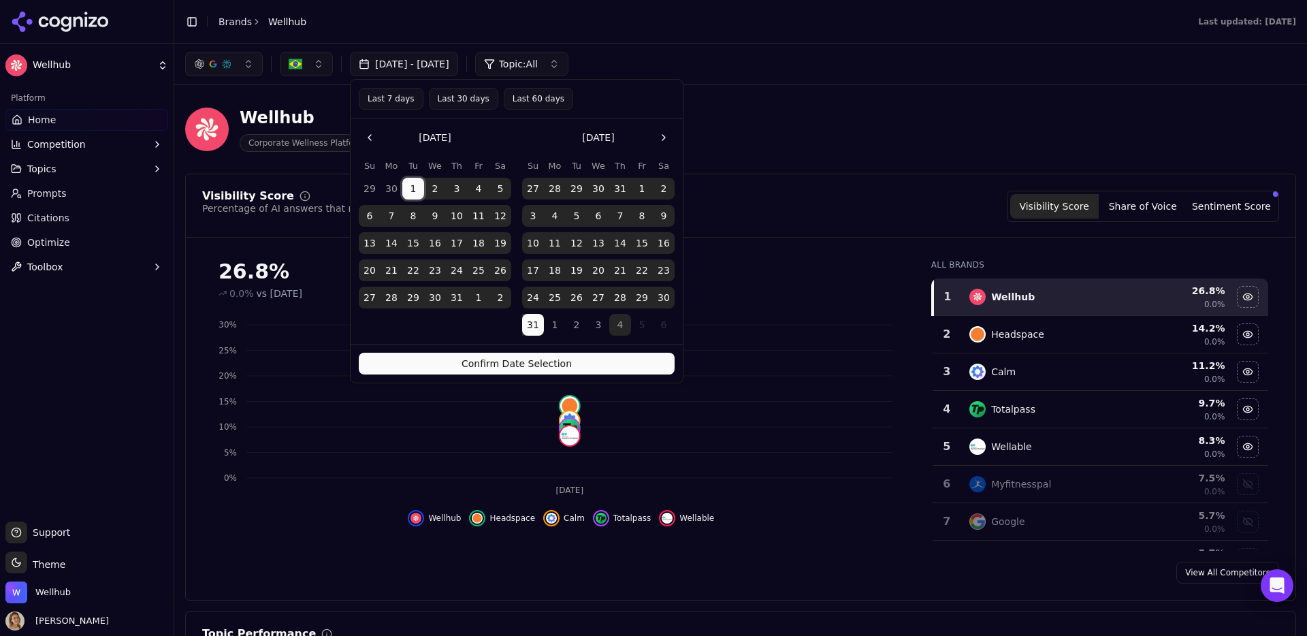
click at [513, 367] on button "Confirm Date Selection" at bounding box center [517, 364] width 316 height 22
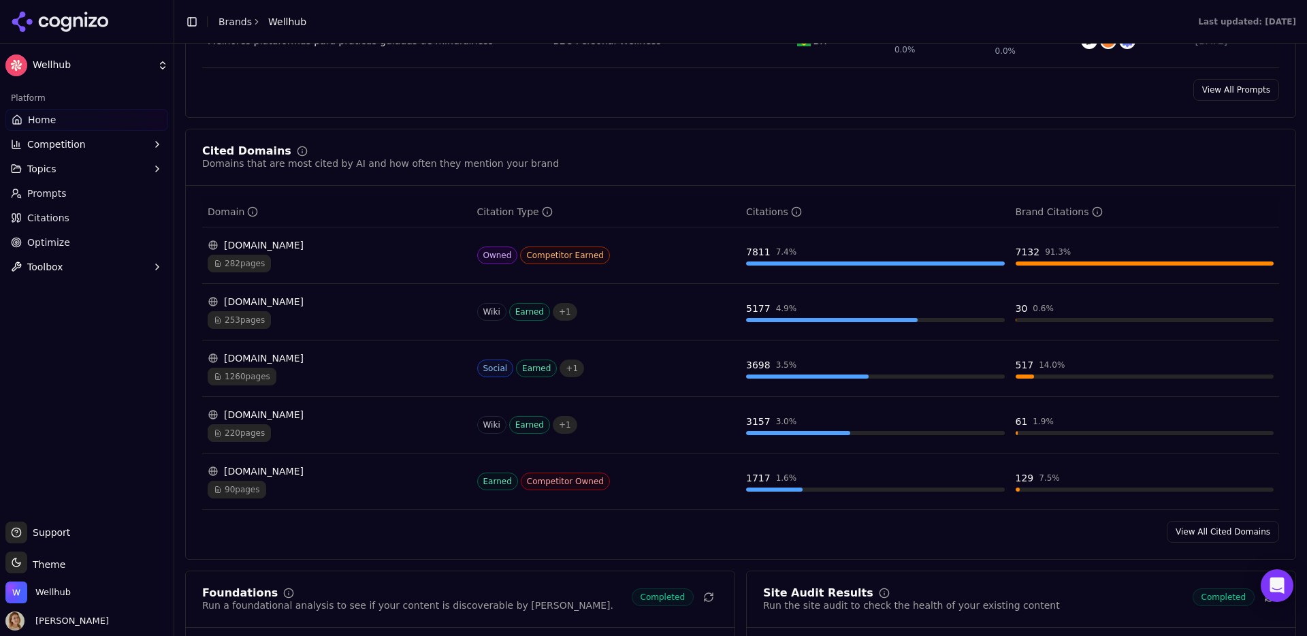
scroll to position [1340, 0]
click at [1000, 482] on link "View All Cited Domains" at bounding box center [1223, 531] width 112 height 22
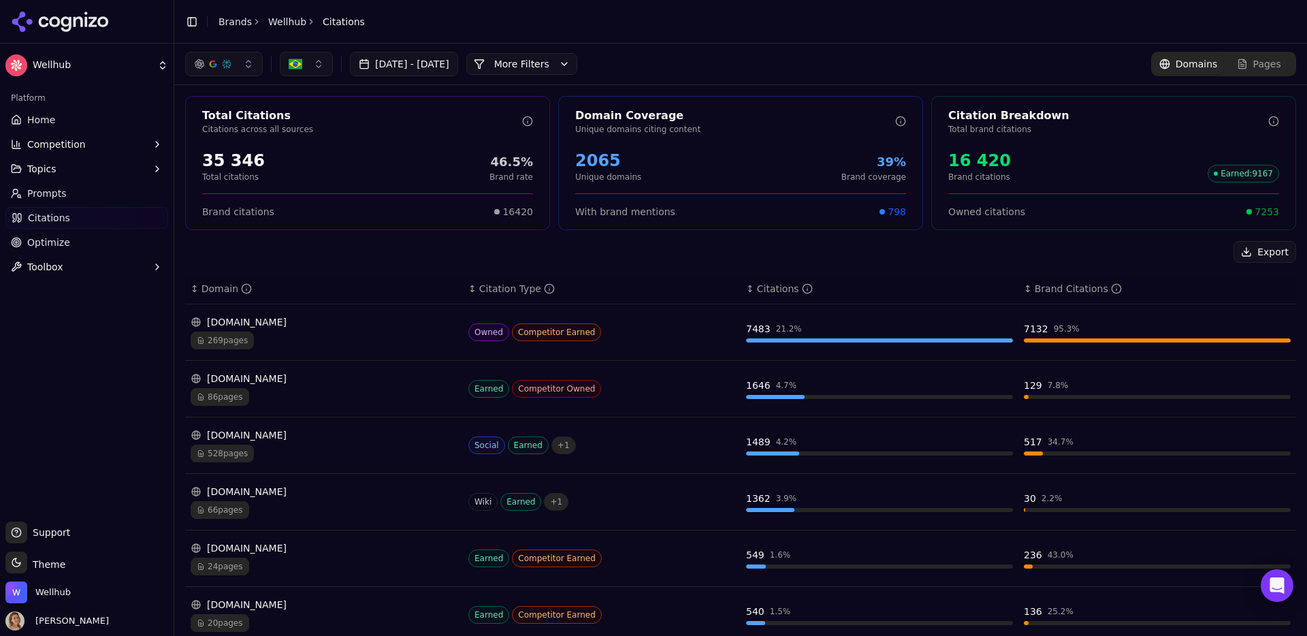
click at [1000, 57] on span "Pages" at bounding box center [1268, 64] width 28 height 14
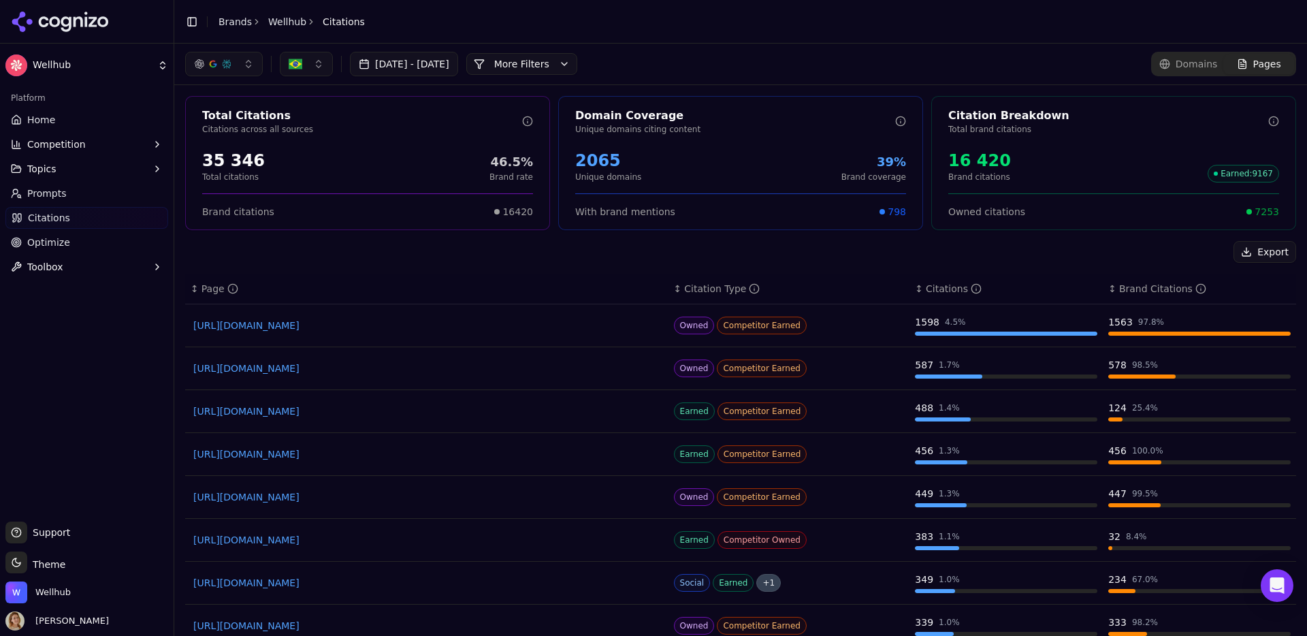
click at [1000, 62] on span "Domains" at bounding box center [1197, 64] width 42 height 14
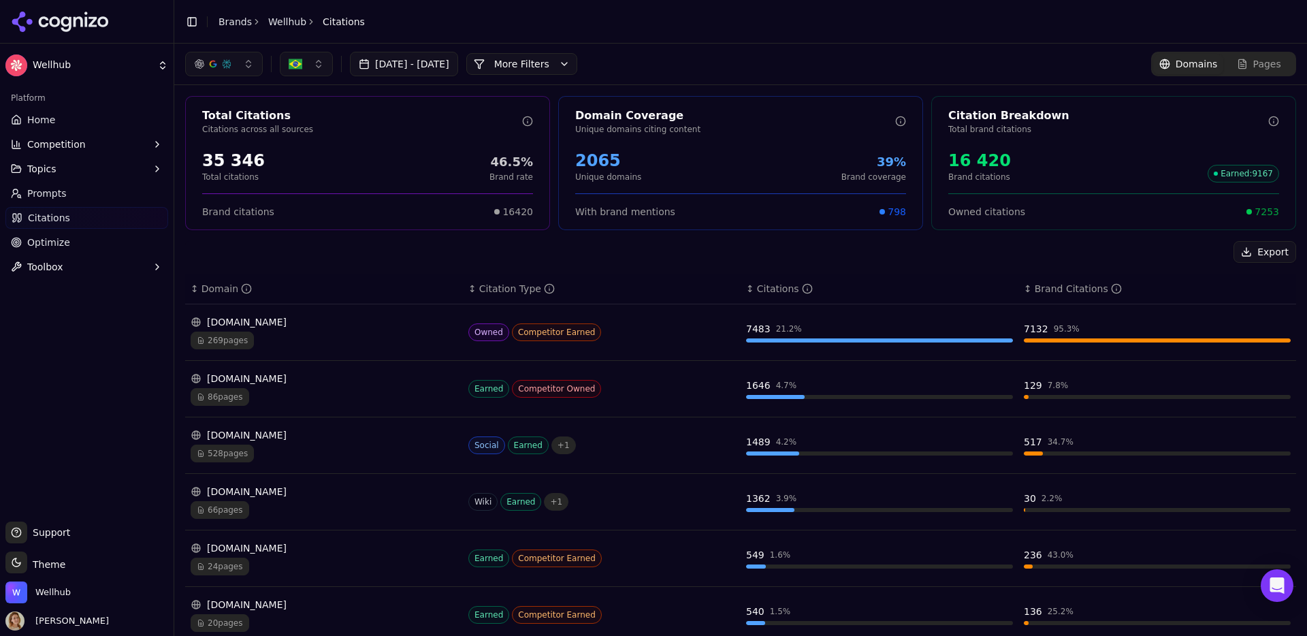
click at [1000, 71] on link "Pages" at bounding box center [1259, 64] width 71 height 20
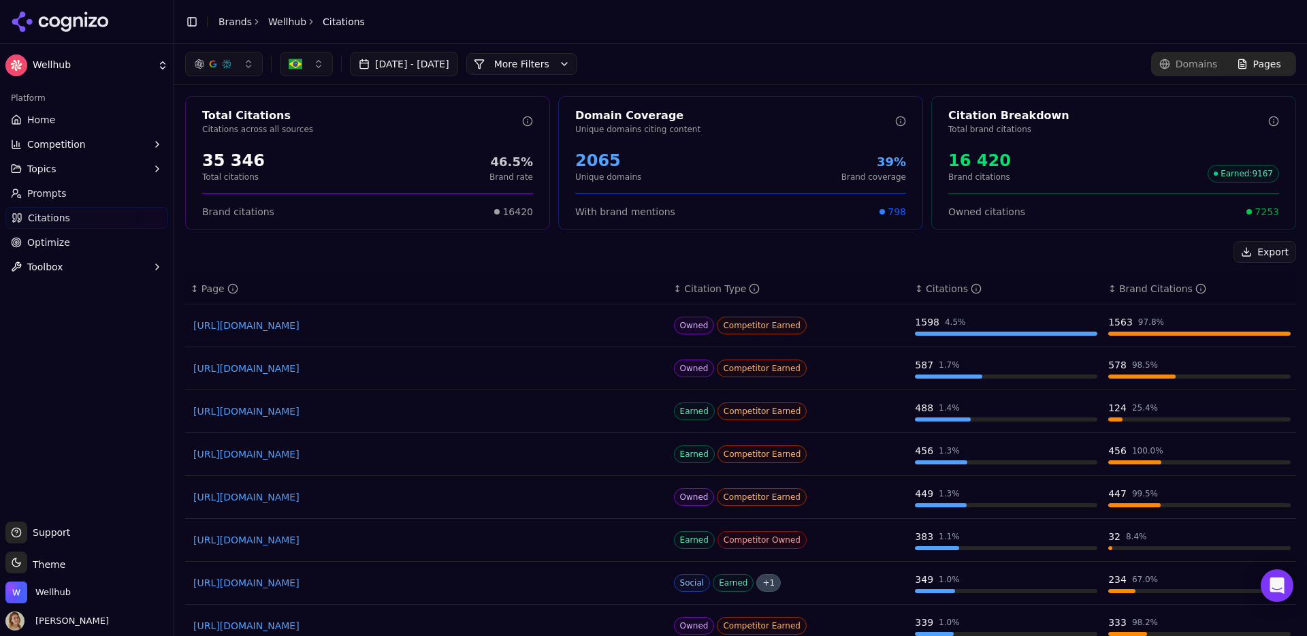
click at [1000, 63] on span "Domains" at bounding box center [1197, 64] width 42 height 14
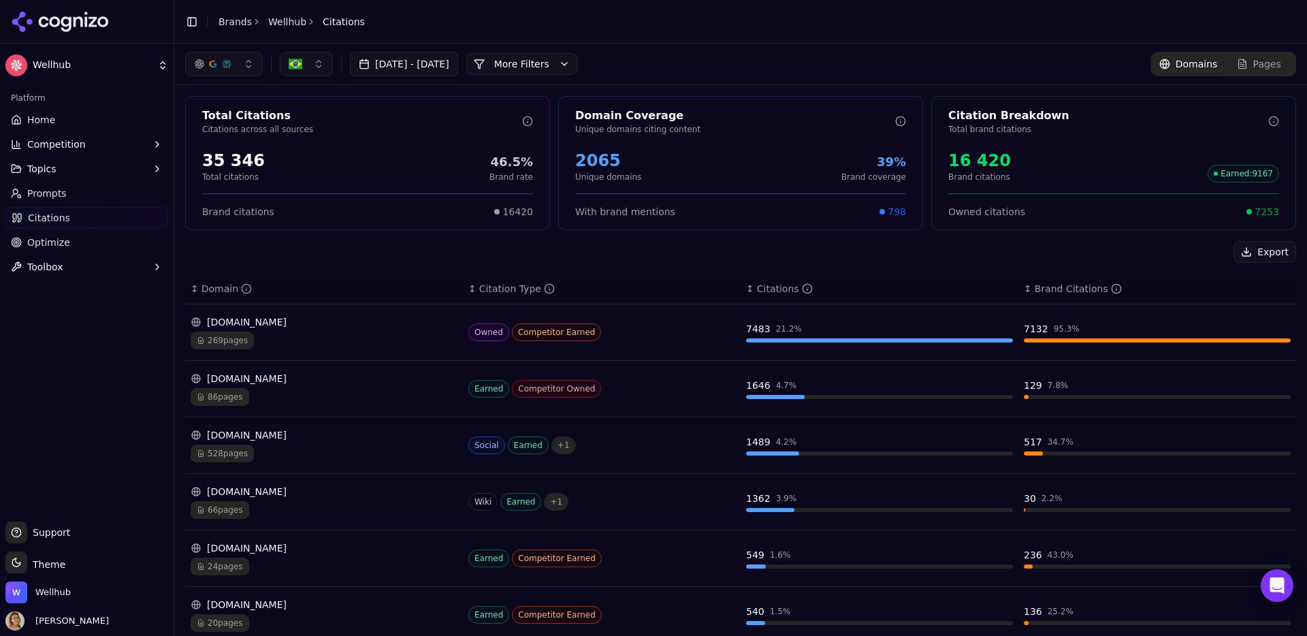
click at [1000, 61] on link "Pages" at bounding box center [1259, 64] width 71 height 20
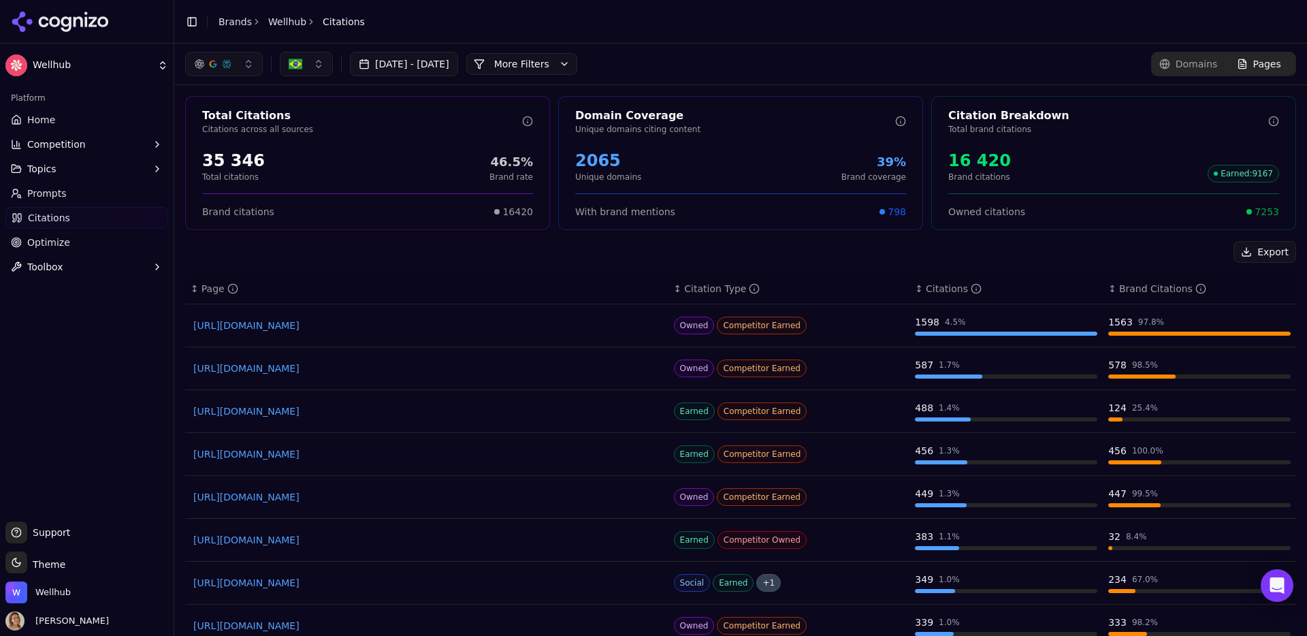
click at [387, 67] on button "[DATE] - [DATE]" at bounding box center [404, 64] width 108 height 25
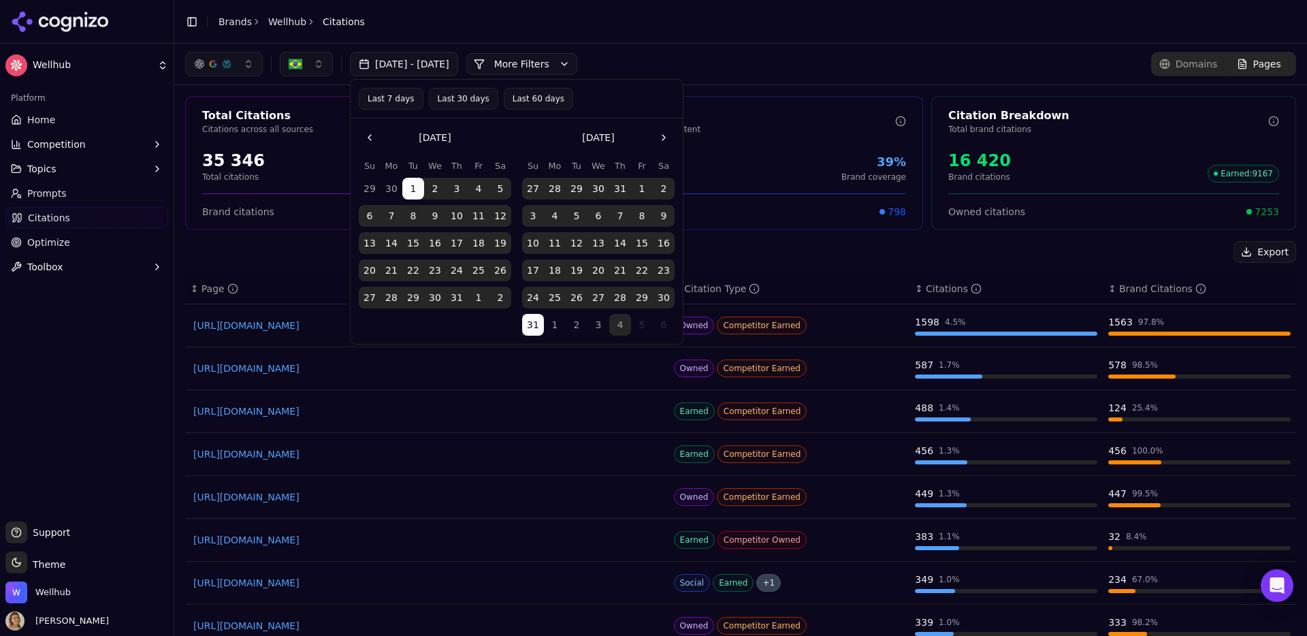
click at [372, 127] on button "Go to the Previous Month" at bounding box center [370, 138] width 22 height 22
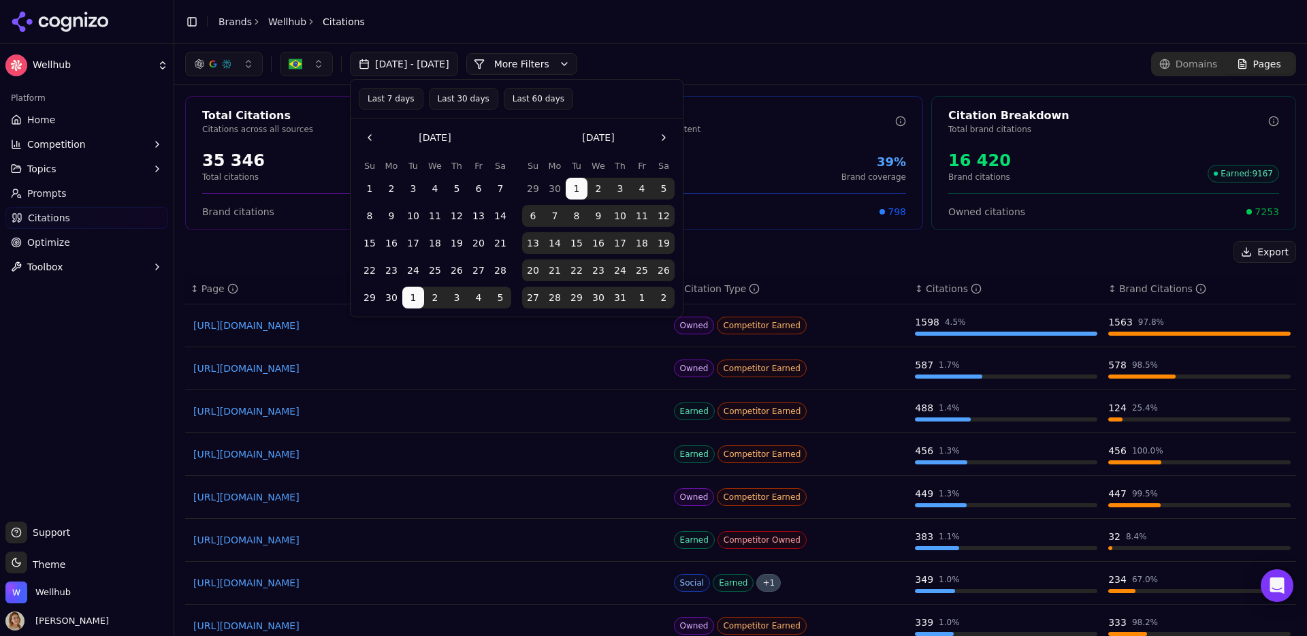
click at [367, 189] on button "1" at bounding box center [370, 189] width 22 height 22
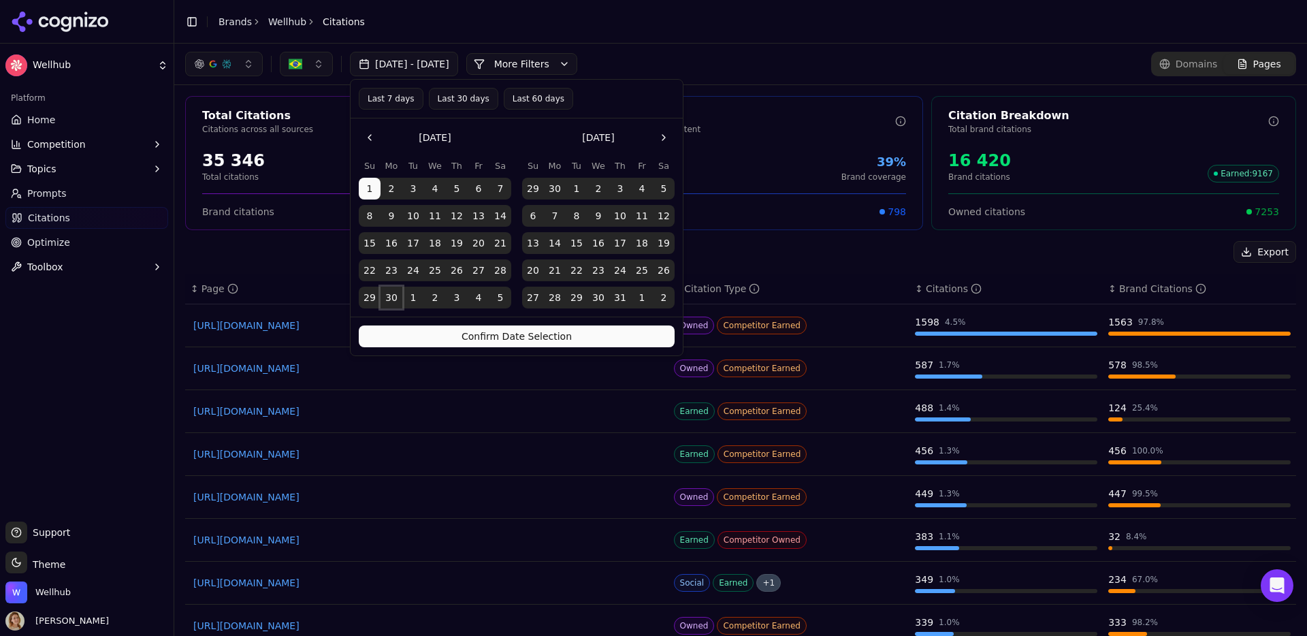
click at [395, 296] on button "30" at bounding box center [392, 298] width 22 height 22
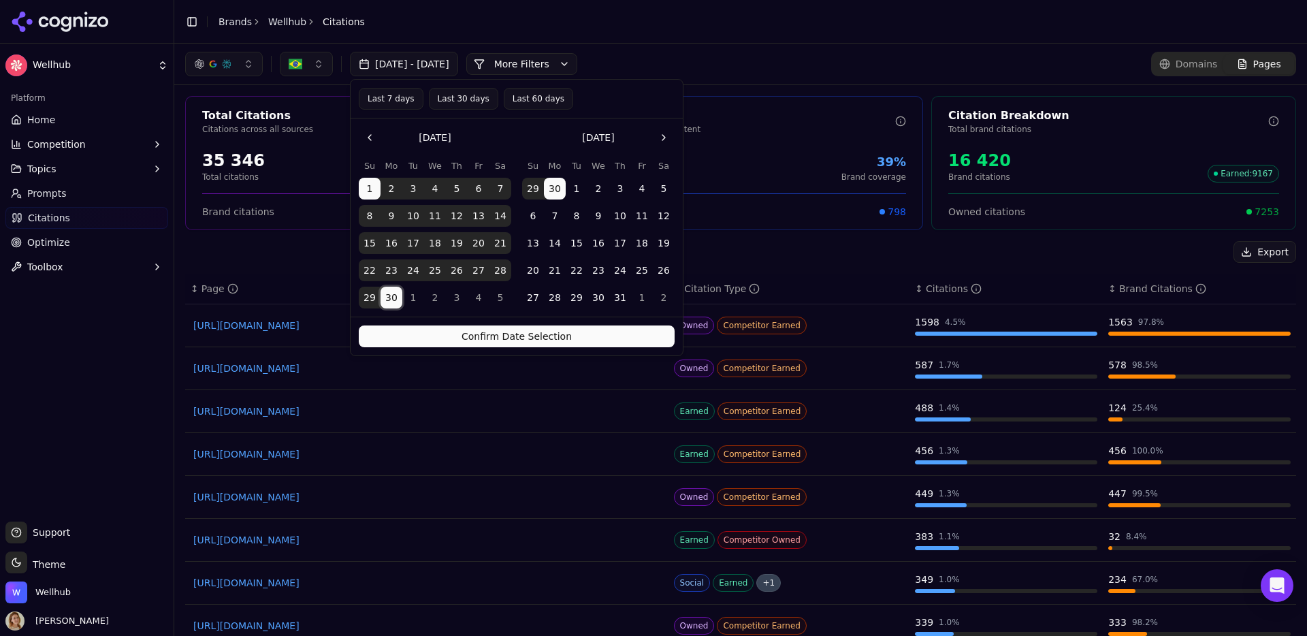
click at [460, 338] on button "Confirm Date Selection" at bounding box center [517, 336] width 316 height 22
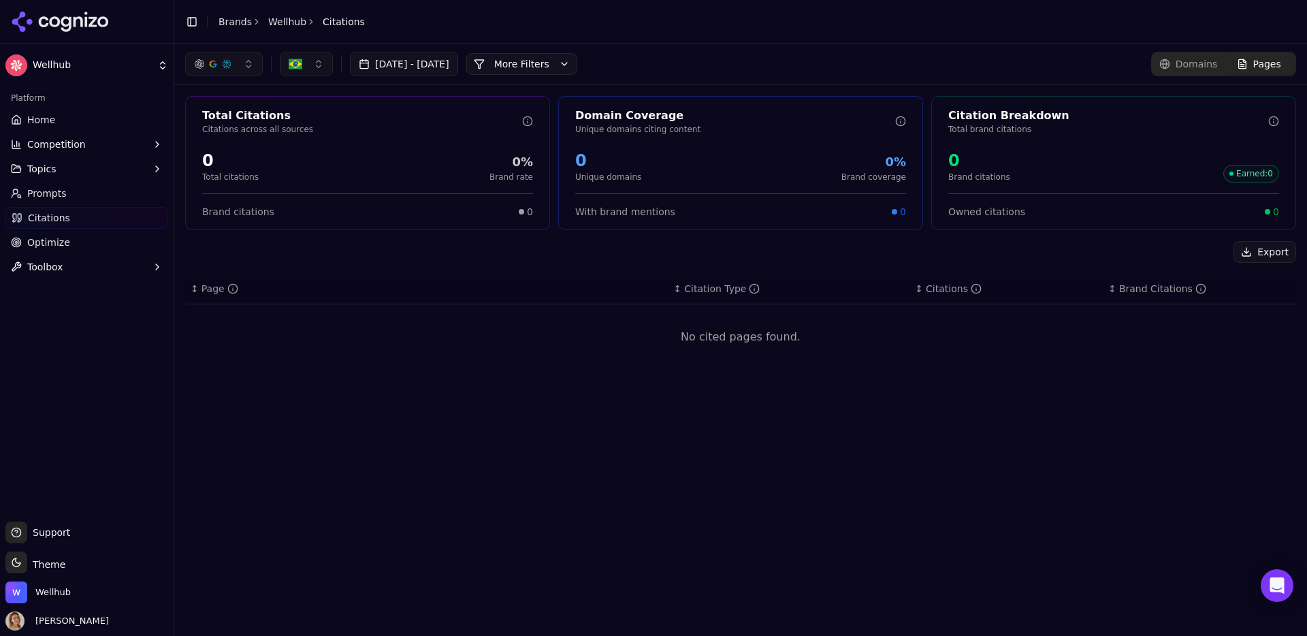
click at [450, 63] on button "[DATE] - [DATE]" at bounding box center [404, 64] width 108 height 25
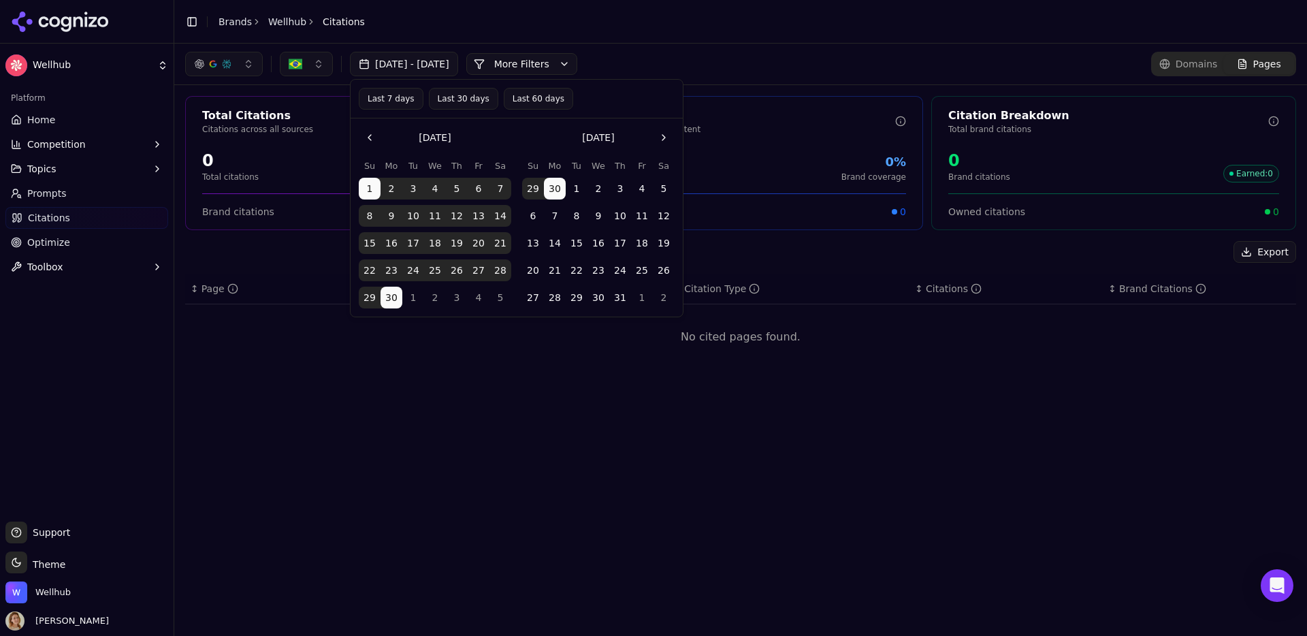
click at [576, 191] on button "1" at bounding box center [577, 189] width 22 height 22
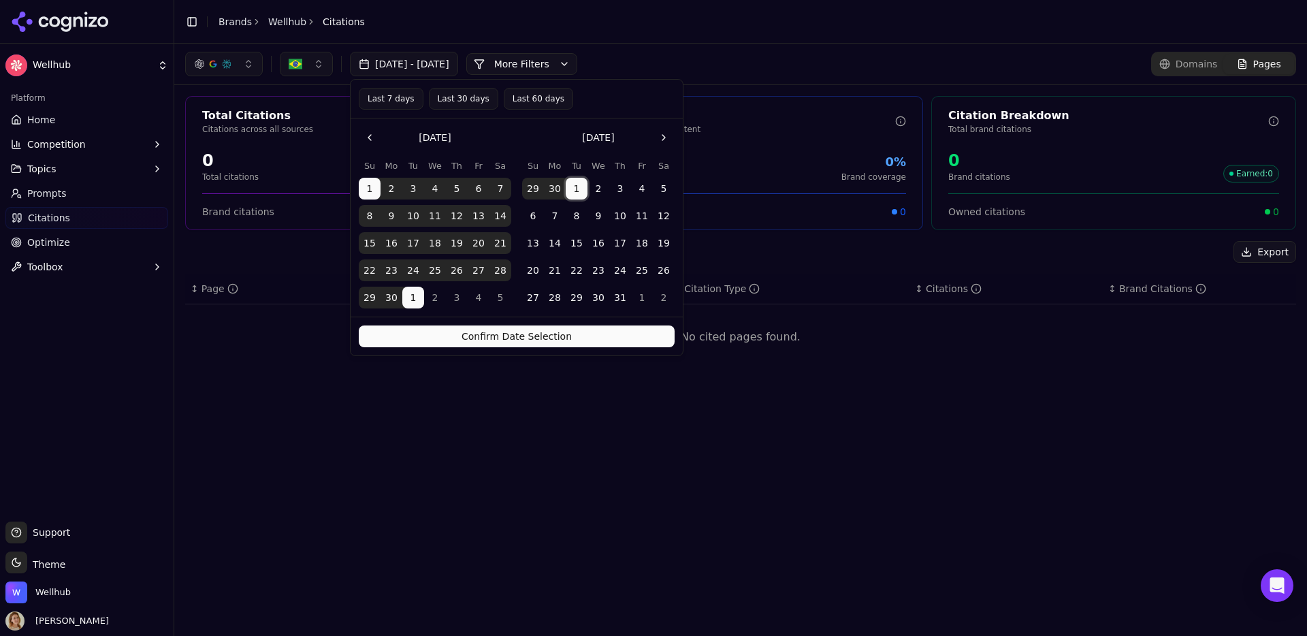
click at [598, 300] on button "30" at bounding box center [599, 298] width 22 height 22
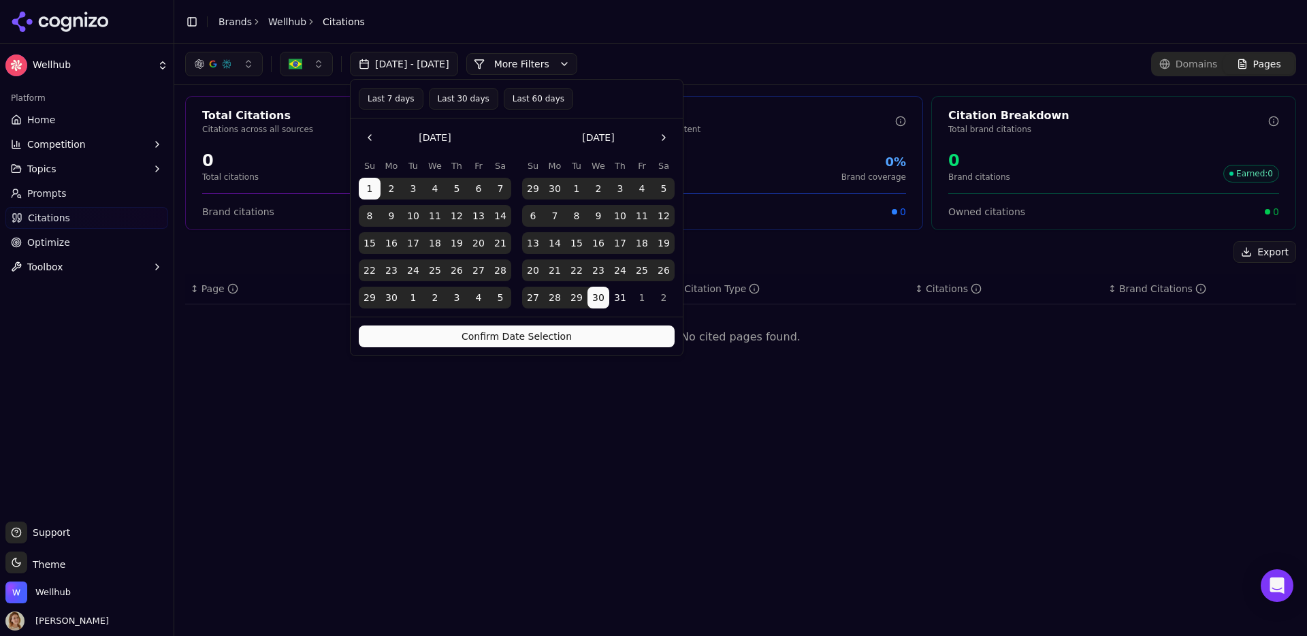
click at [594, 328] on button "Confirm Date Selection" at bounding box center [517, 336] width 316 height 22
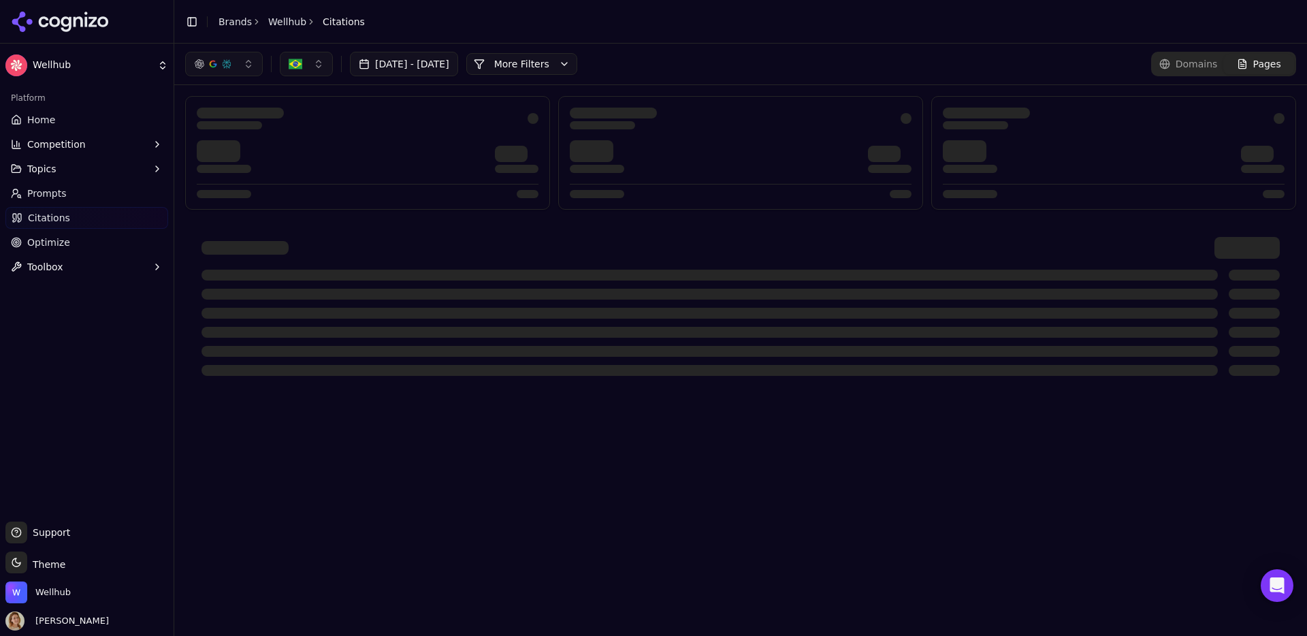
click at [415, 61] on button "[DATE] - [DATE]" at bounding box center [404, 64] width 108 height 25
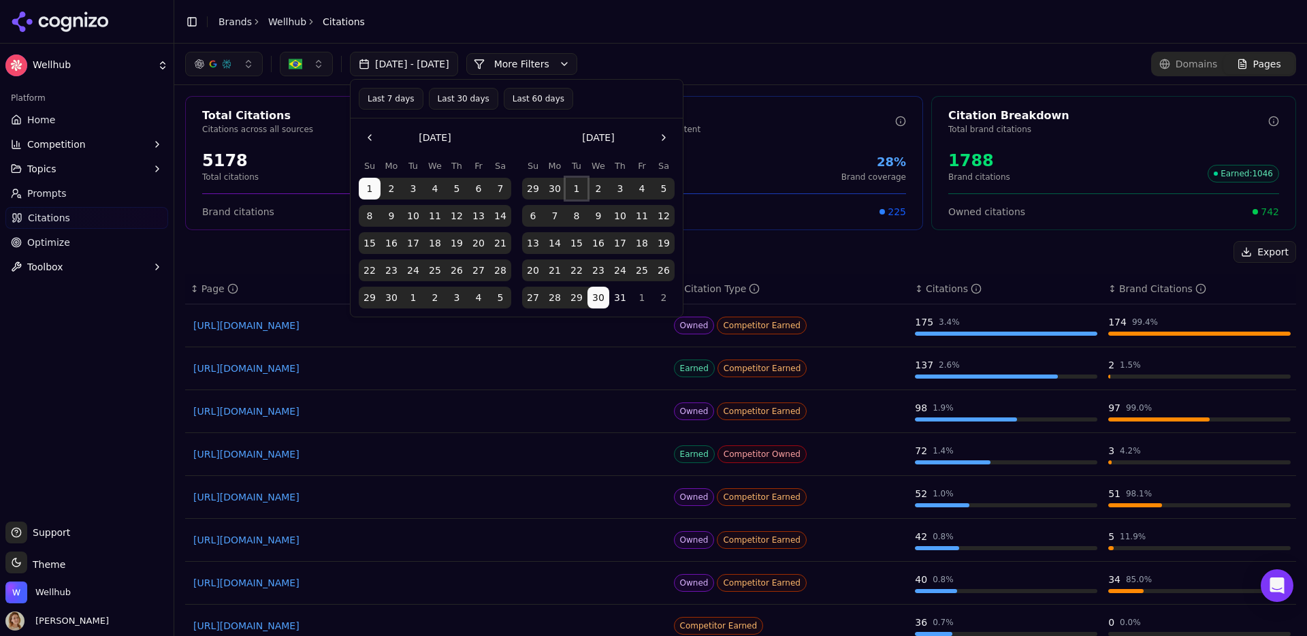
click at [573, 191] on button "1" at bounding box center [577, 189] width 22 height 22
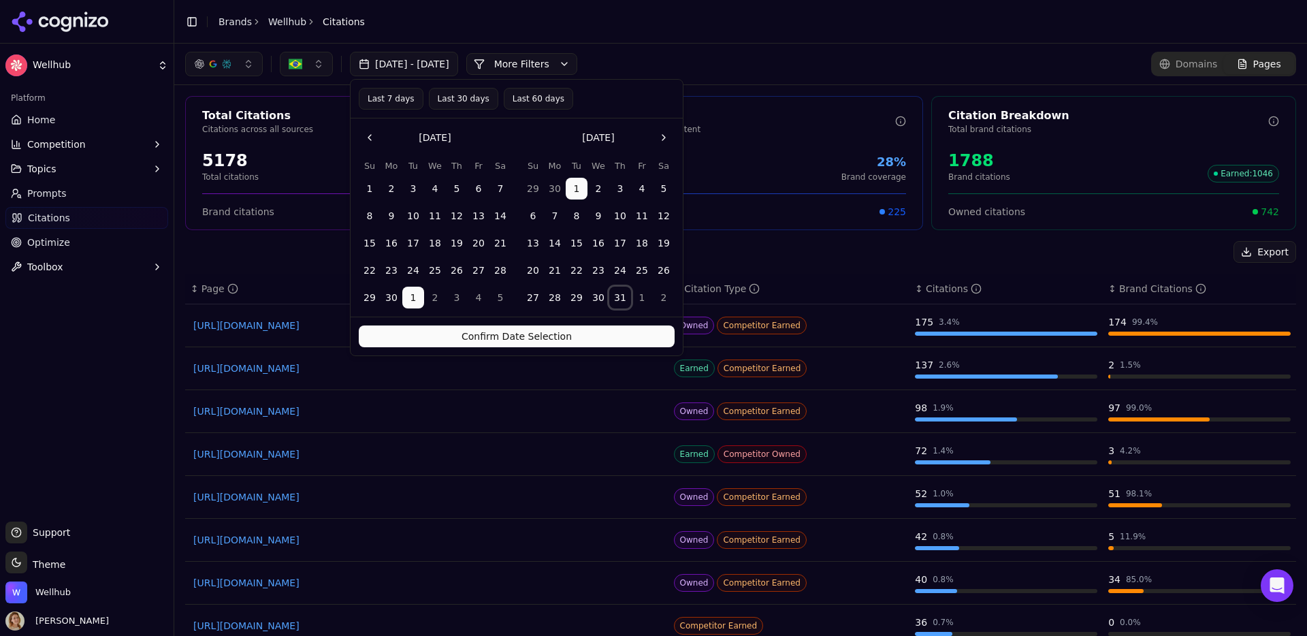
click at [620, 299] on button "31" at bounding box center [620, 298] width 22 height 22
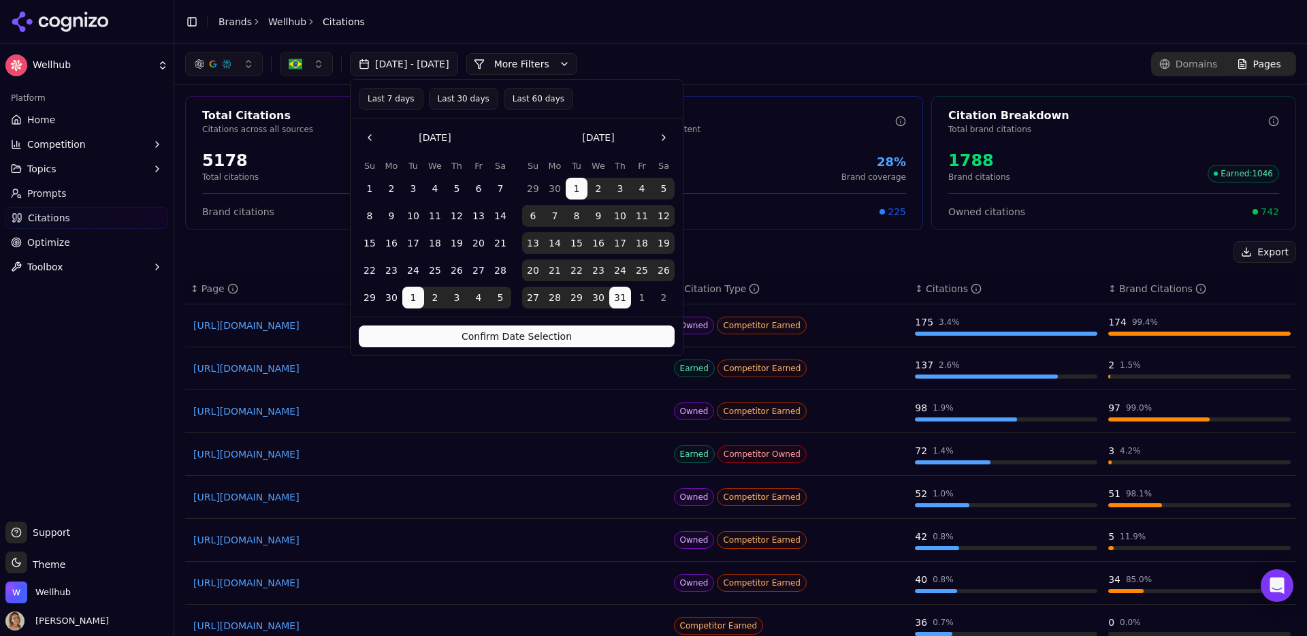
click at [599, 332] on button "Confirm Date Selection" at bounding box center [517, 336] width 316 height 22
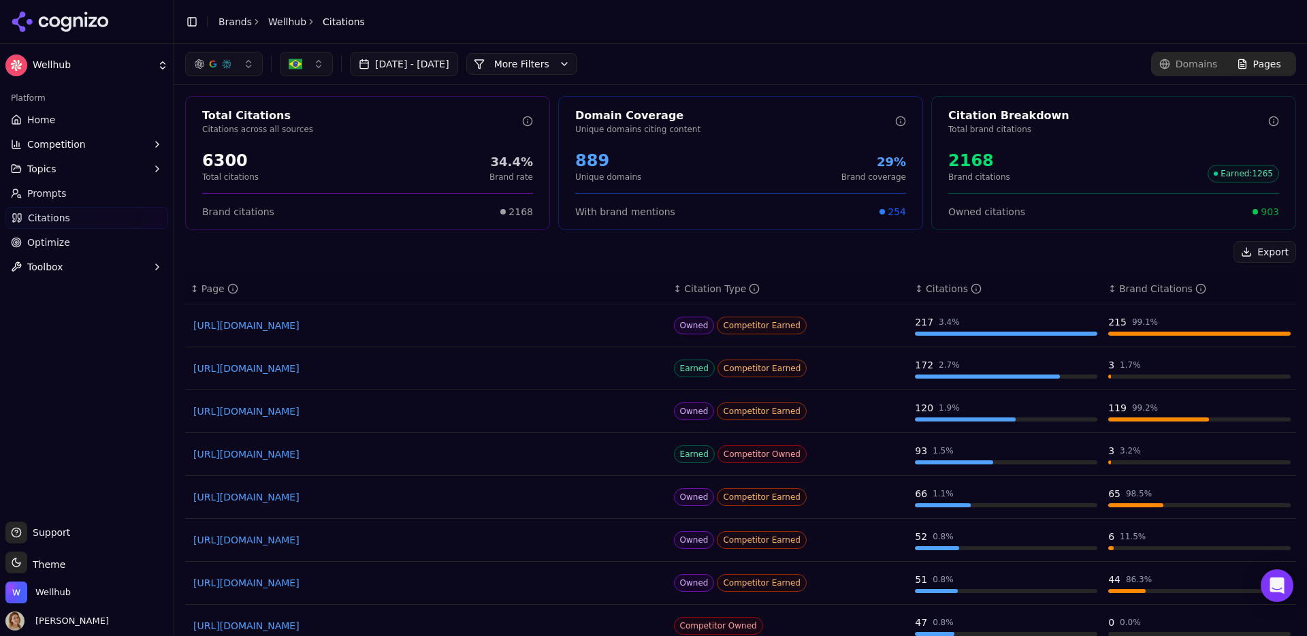
click at [302, 129] on p "Citations across all sources" at bounding box center [362, 129] width 320 height 11
click at [56, 265] on span "Toolbox" at bounding box center [45, 267] width 36 height 14
click at [81, 287] on span "llms.txt Generator" at bounding box center [87, 289] width 118 height 14
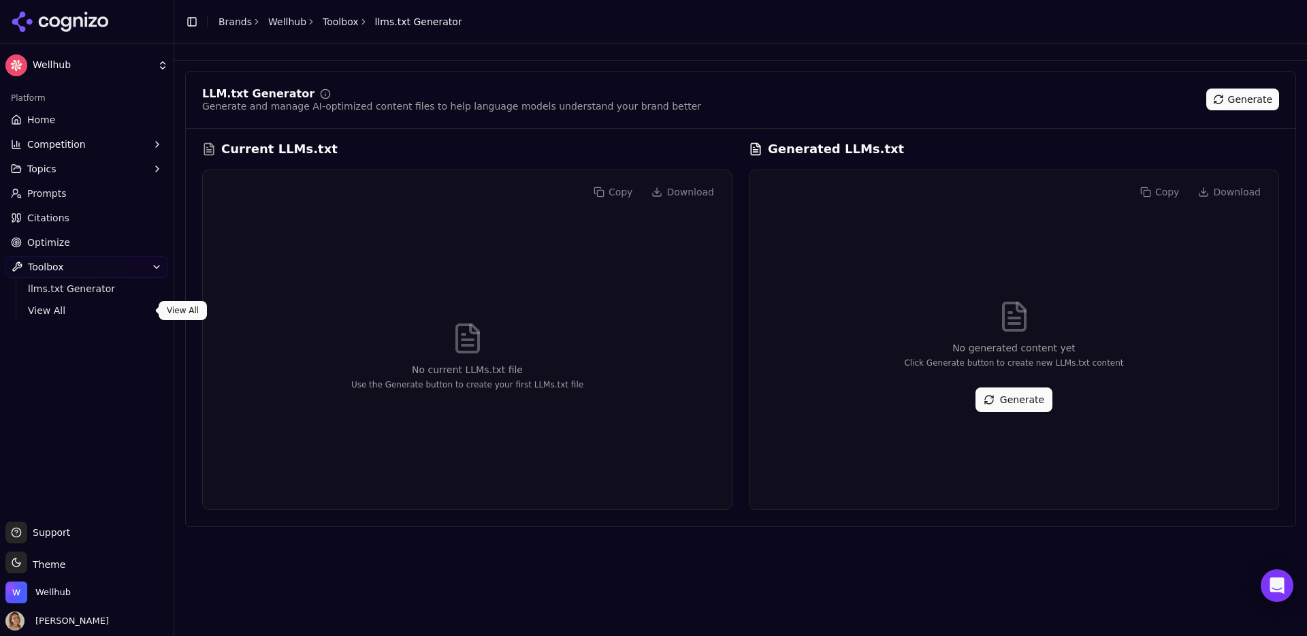
click at [60, 308] on span "View All" at bounding box center [87, 311] width 118 height 14
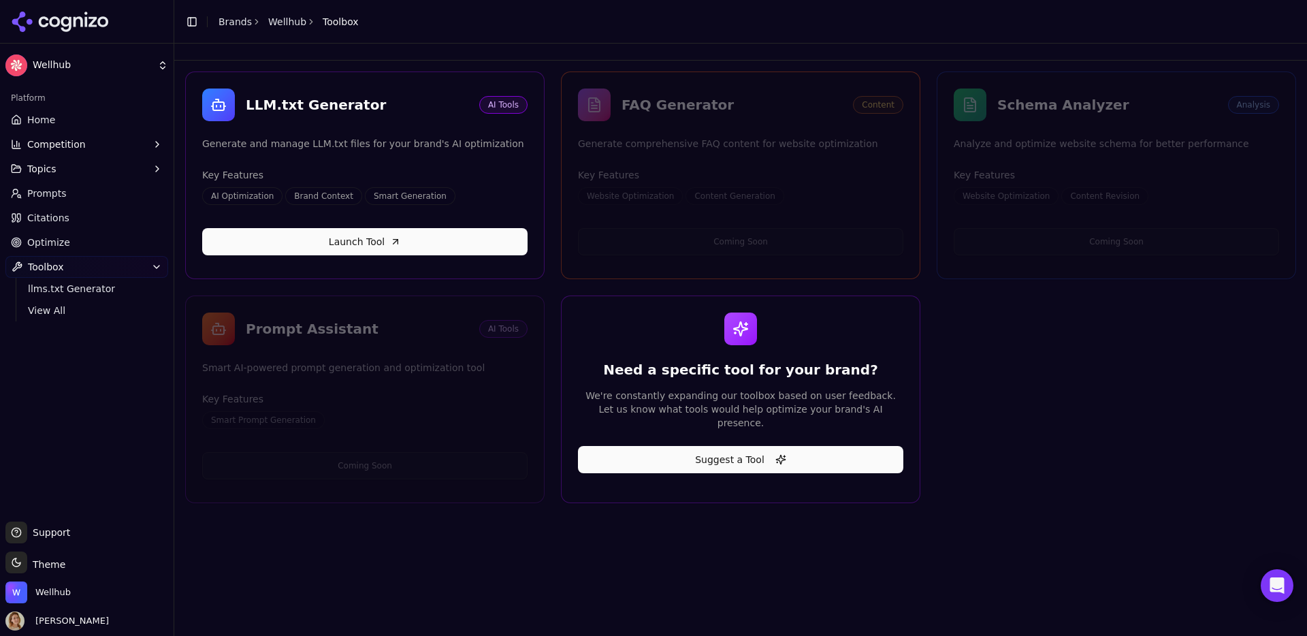
click at [64, 244] on span "Optimize" at bounding box center [48, 243] width 43 height 14
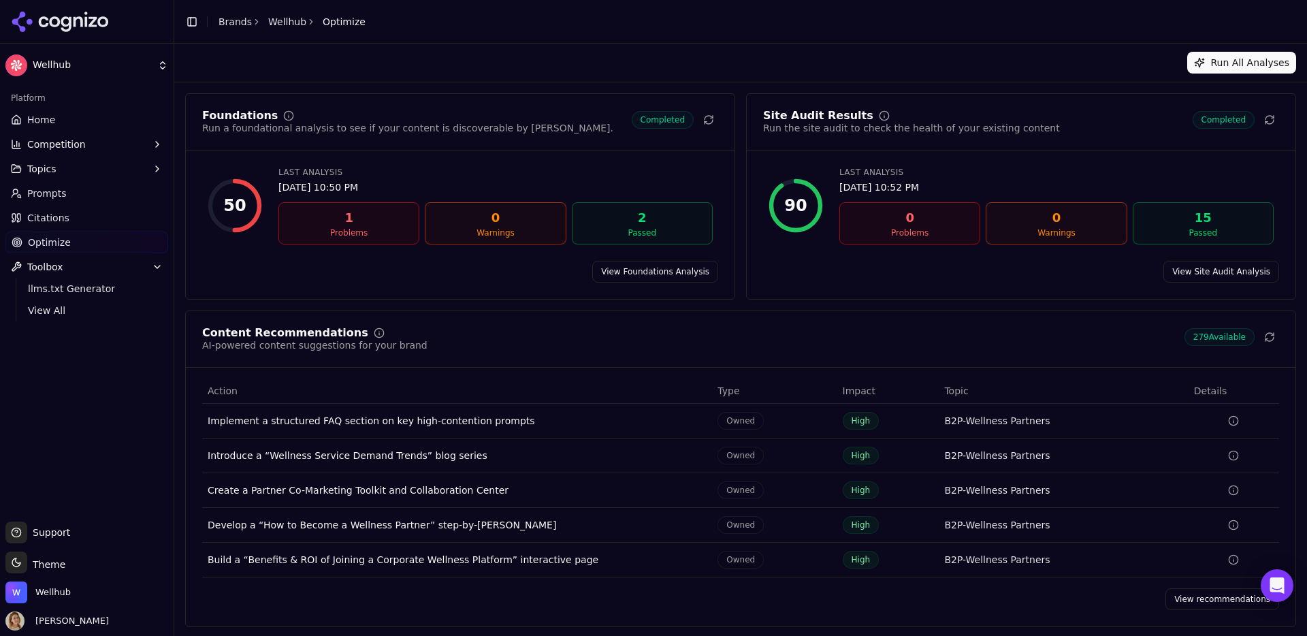
click at [57, 220] on span "Citations" at bounding box center [48, 218] width 42 height 14
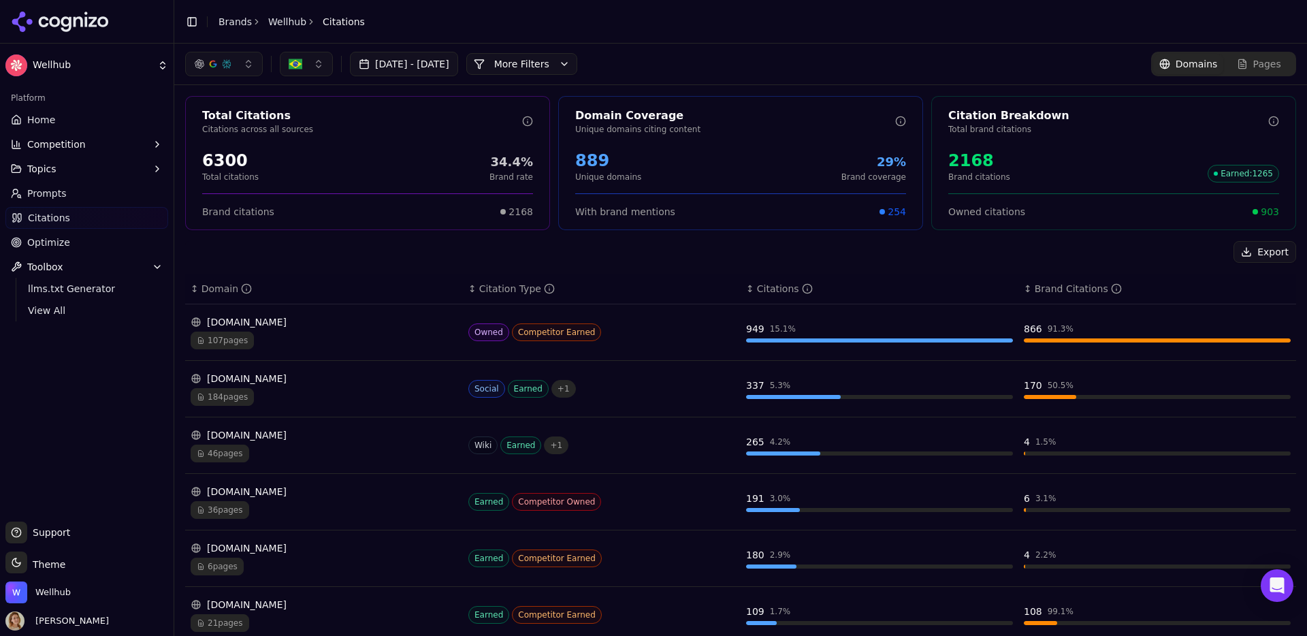
click at [59, 118] on link "Home" at bounding box center [86, 120] width 163 height 22
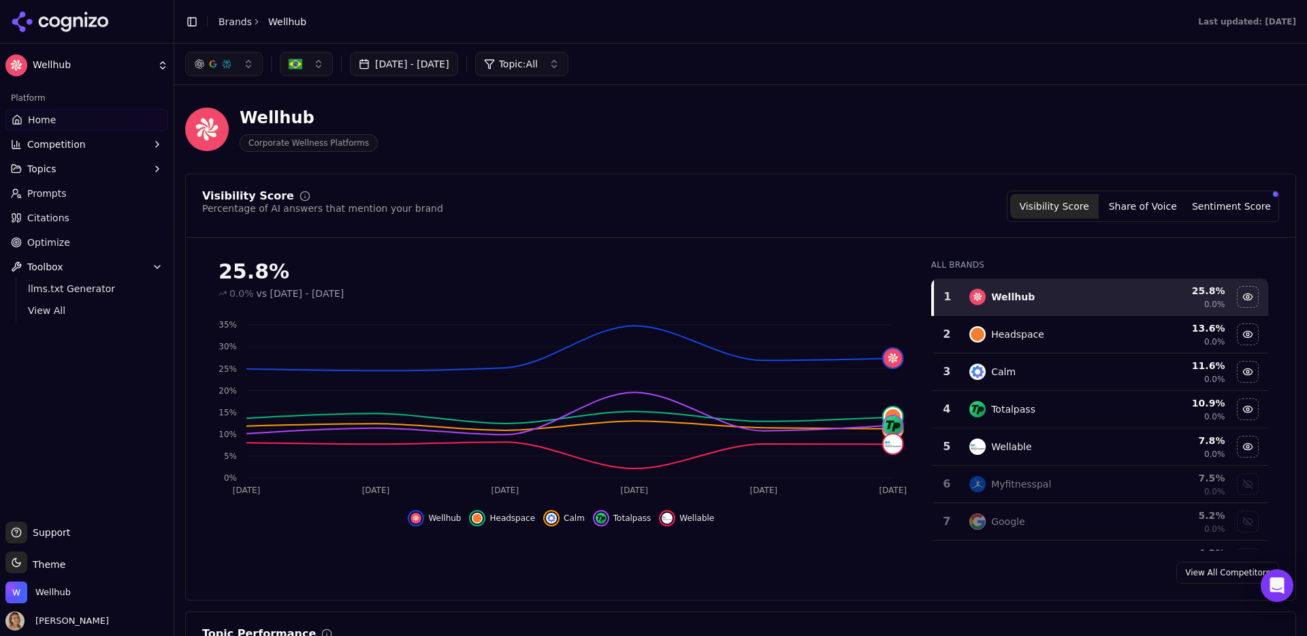
click at [56, 482] on span "Support" at bounding box center [48, 533] width 43 height 14
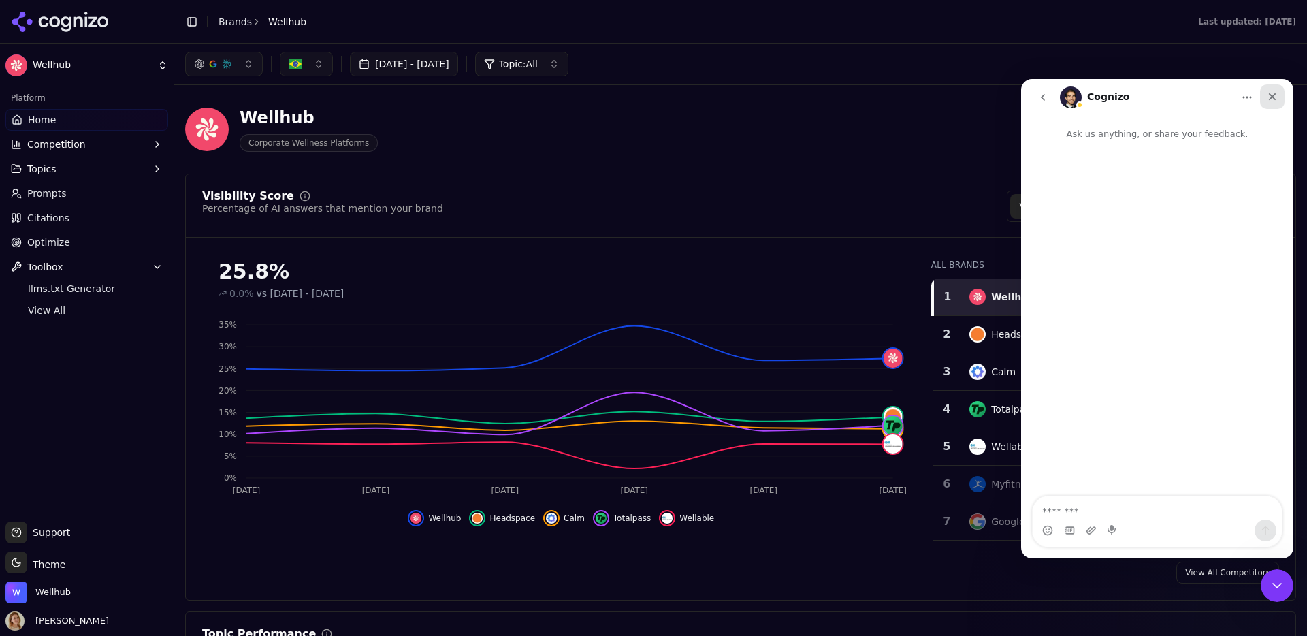
click at [1000, 99] on icon "Close" at bounding box center [1272, 96] width 11 height 11
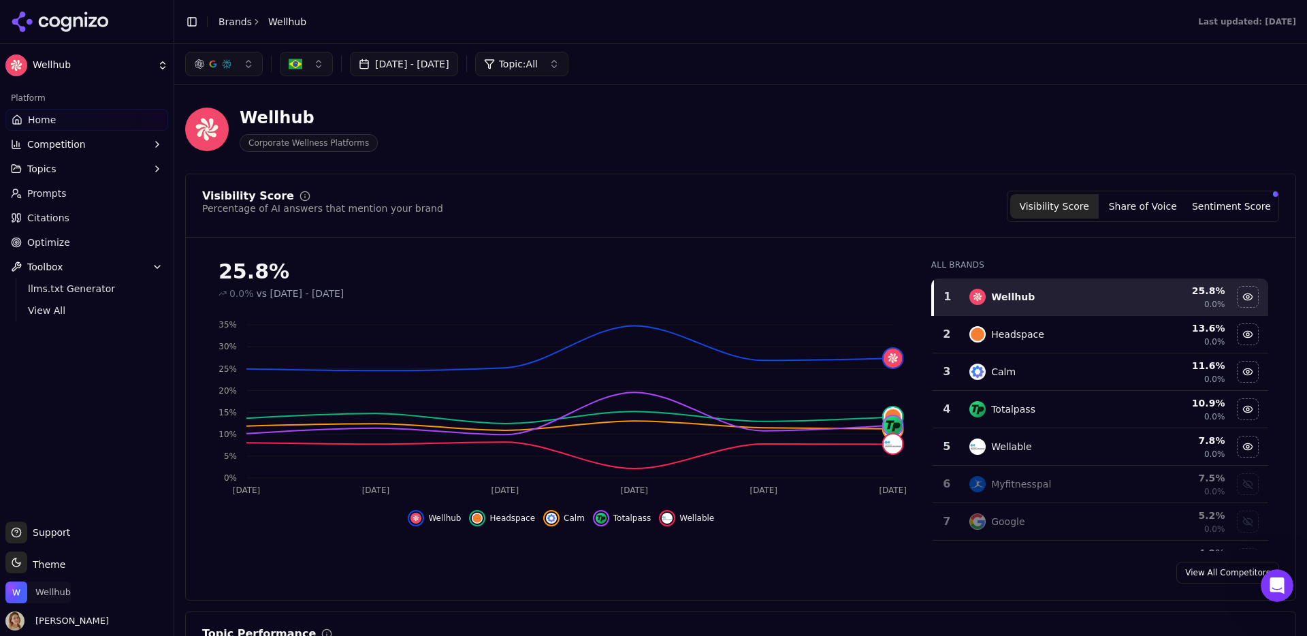
click at [54, 482] on span "Wellhub" at bounding box center [52, 592] width 35 height 12
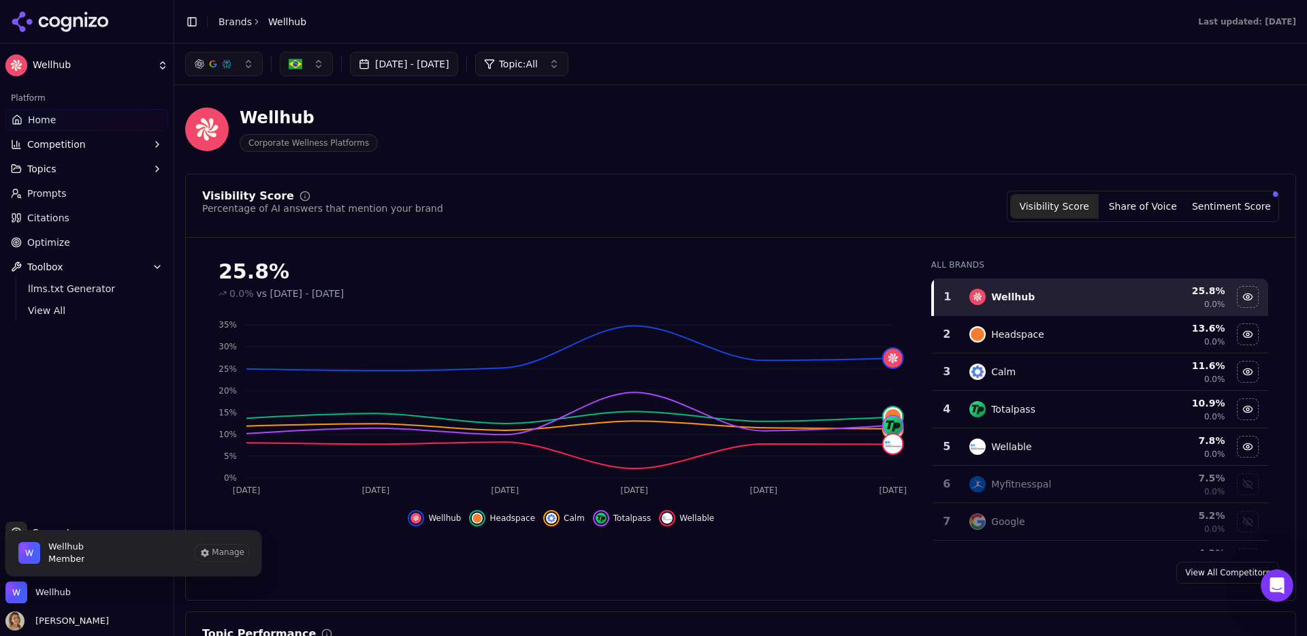
click at [86, 482] on span "Wellhub Member" at bounding box center [51, 553] width 93 height 46
click at [64, 482] on span "Member" at bounding box center [66, 559] width 36 height 12
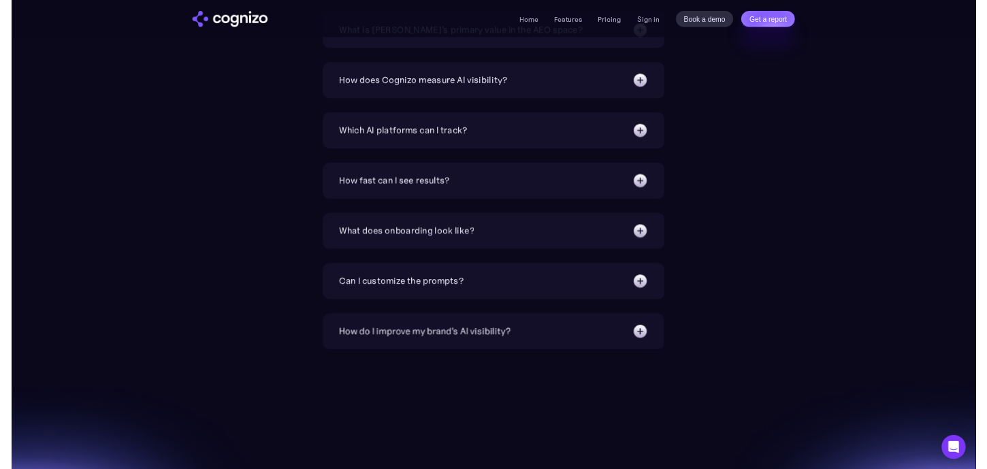
scroll to position [4743, 0]
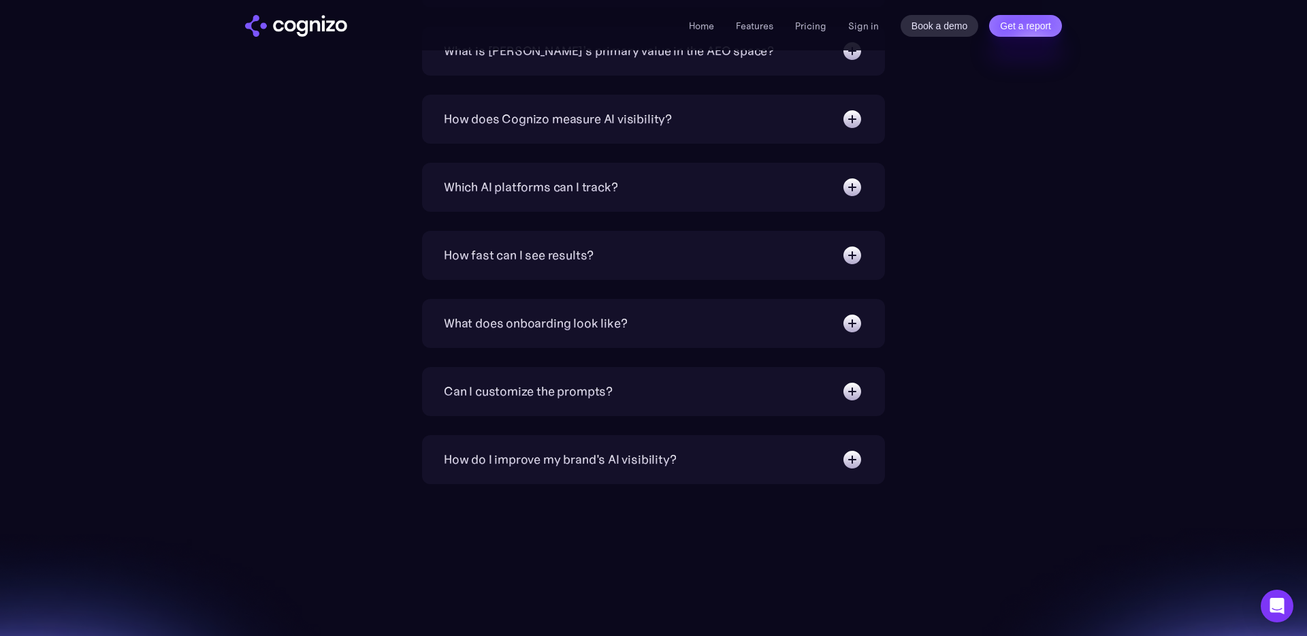
click at [510, 192] on div "Which AI platforms can I track?" at bounding box center [531, 187] width 174 height 19
